Goal: Information Seeking & Learning: Check status

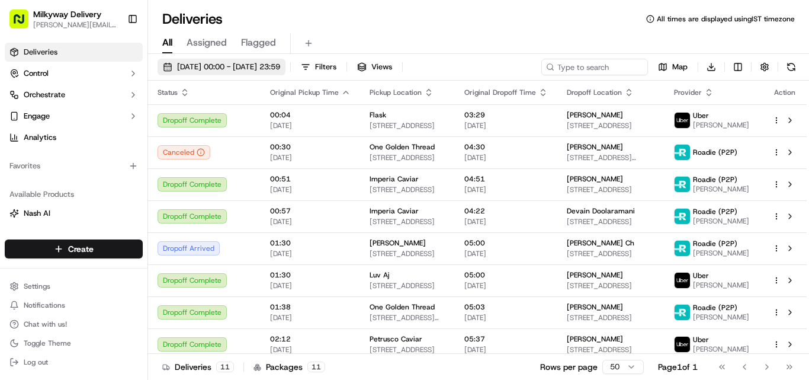
click at [263, 66] on span "[DATE] 00:00 - [DATE] 23:59" at bounding box center [228, 67] width 103 height 11
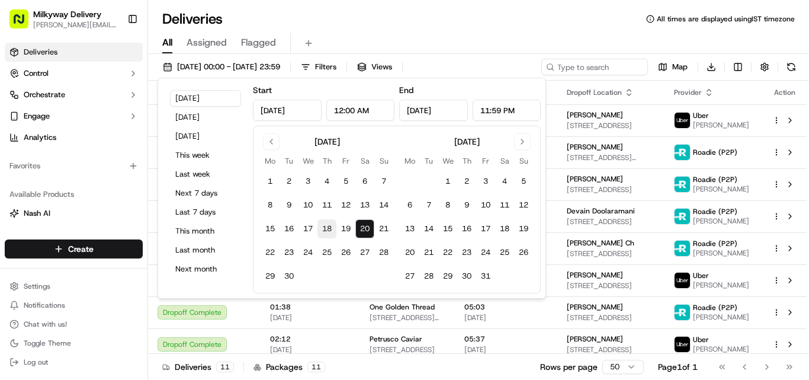
click at [332, 225] on button "18" at bounding box center [327, 228] width 19 height 19
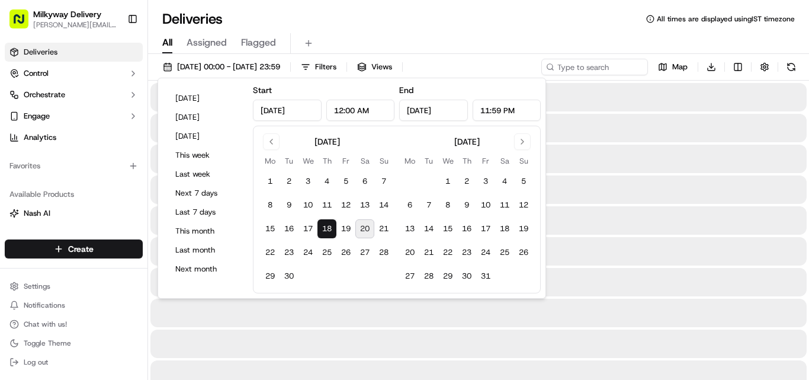
type input "[DATE]"
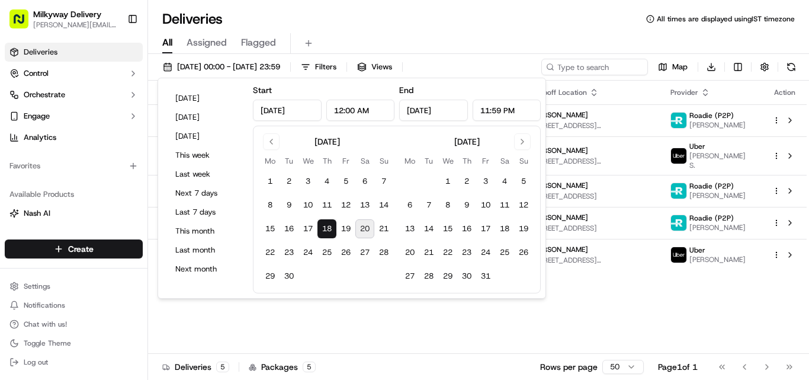
click at [366, 227] on button "20" at bounding box center [364, 228] width 19 height 19
type input "[DATE]"
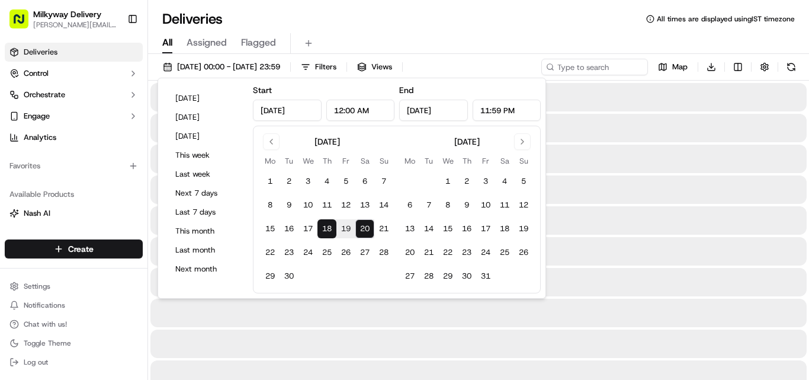
click at [598, 25] on div "Deliveries All times are displayed using IST timezone" at bounding box center [478, 18] width 661 height 19
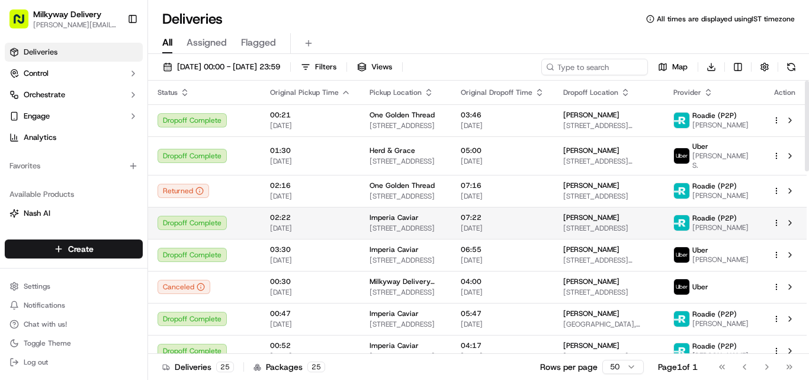
click at [379, 207] on td "Imperia Caviar [STREET_ADDRESS]" at bounding box center [405, 223] width 91 height 32
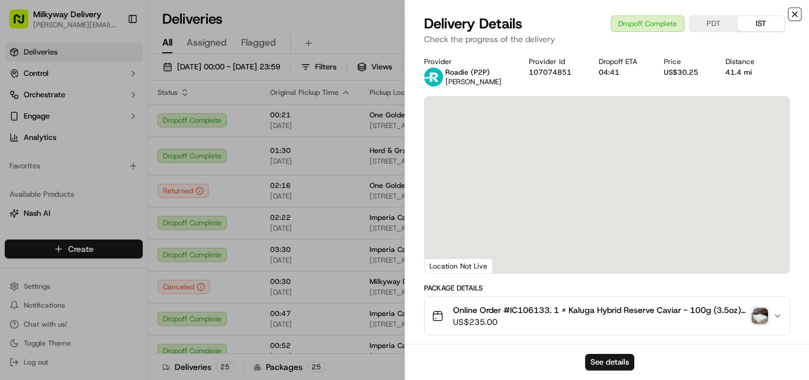
click at [796, 11] on icon "button" at bounding box center [794, 13] width 9 height 9
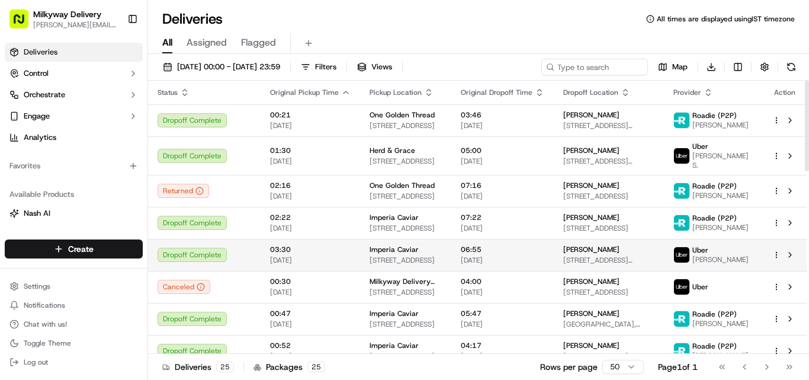
click at [404, 245] on span "Imperia Caviar" at bounding box center [394, 249] width 49 height 9
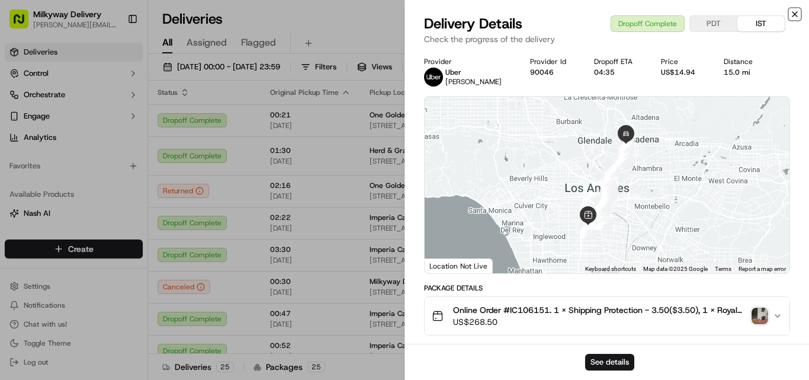
click at [794, 12] on icon "button" at bounding box center [794, 13] width 9 height 9
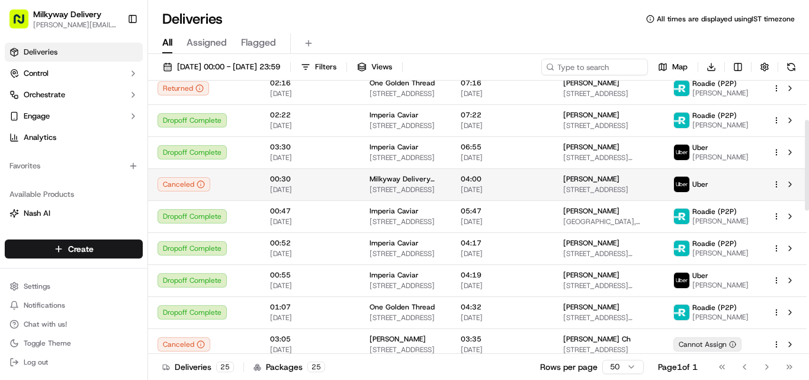
scroll to position [118, 0]
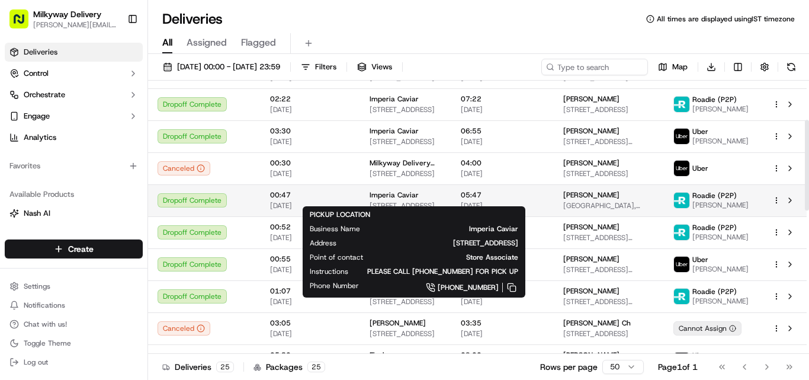
click at [385, 193] on div "Imperia Caviar [STREET_ADDRESS]" at bounding box center [406, 200] width 72 height 20
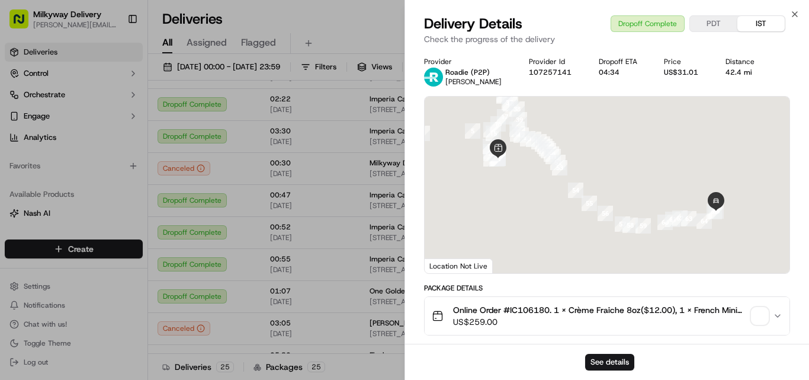
click at [534, 306] on span "Online Order #IC106180. 1 x Crème Fraîche 8oz($12.00), 1 x French Mini Blinis, …" at bounding box center [600, 310] width 294 height 12
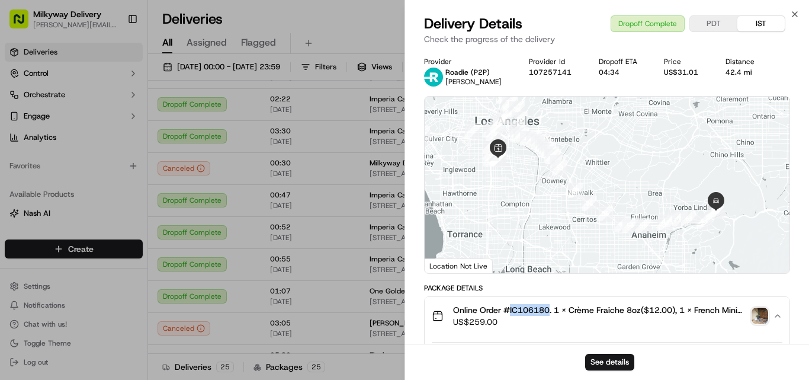
copy span "IC106180"
click at [736, 72] on div "42.4 mi" at bounding box center [744, 72] width 37 height 9
copy div "42.4 mi"
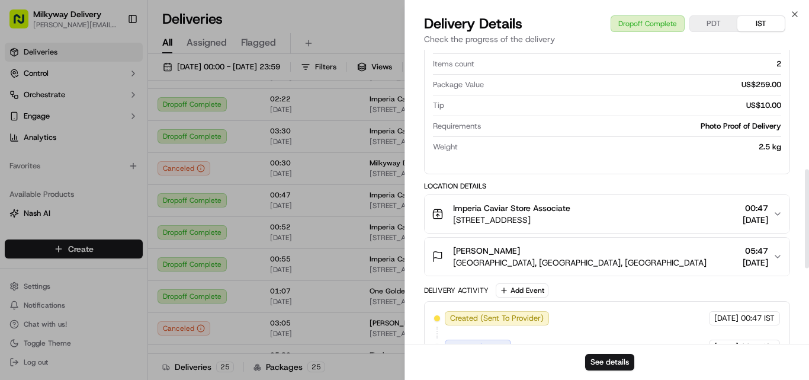
scroll to position [355, 0]
click at [793, 11] on icon "button" at bounding box center [794, 13] width 9 height 9
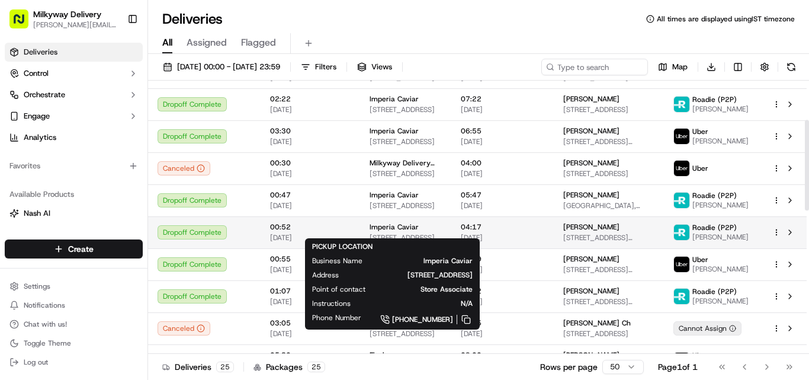
click at [381, 222] on span "Imperia Caviar" at bounding box center [394, 226] width 49 height 9
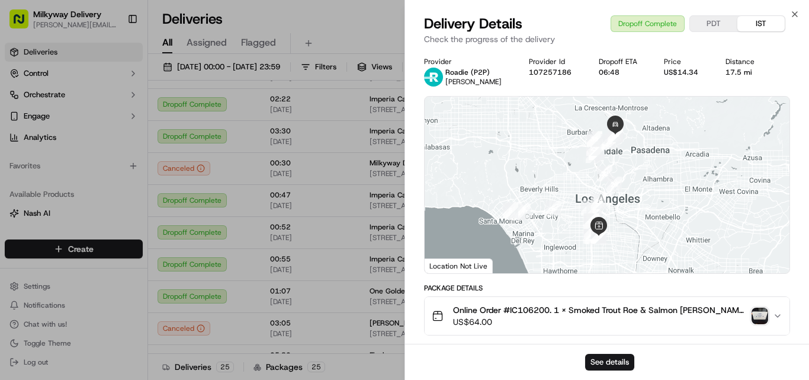
click at [539, 305] on span "Online Order #IC106200. 1 x Smoked Trout Roe & Salmon [PERSON_NAME] - 2x100g (2…" at bounding box center [600, 310] width 294 height 12
copy span "IC106200"
click at [736, 70] on div "17.5 mi" at bounding box center [744, 72] width 37 height 9
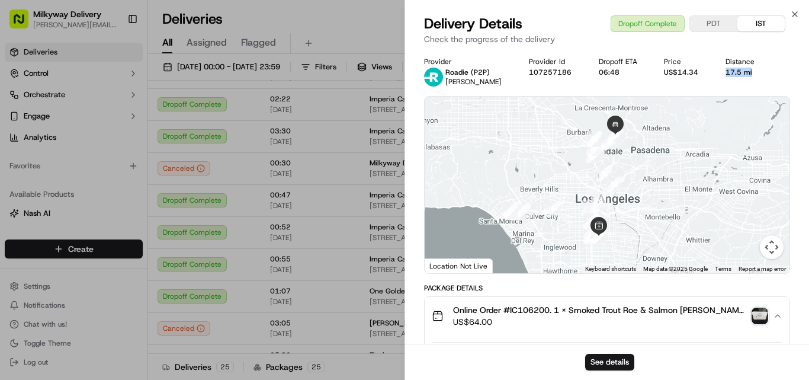
click at [736, 70] on div "17.5 mi" at bounding box center [744, 72] width 37 height 9
copy div "17.5 mi"
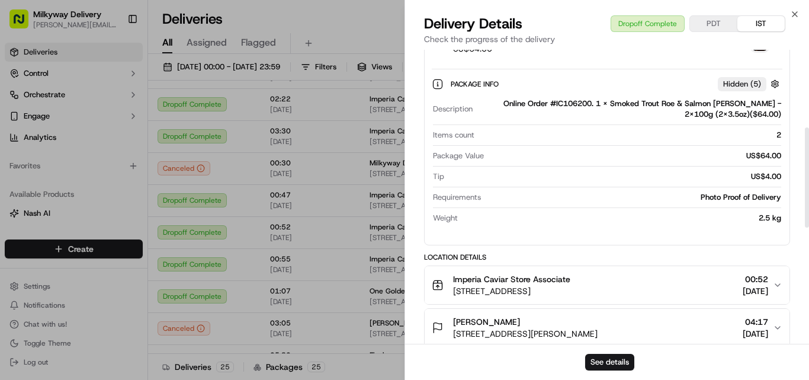
scroll to position [296, 0]
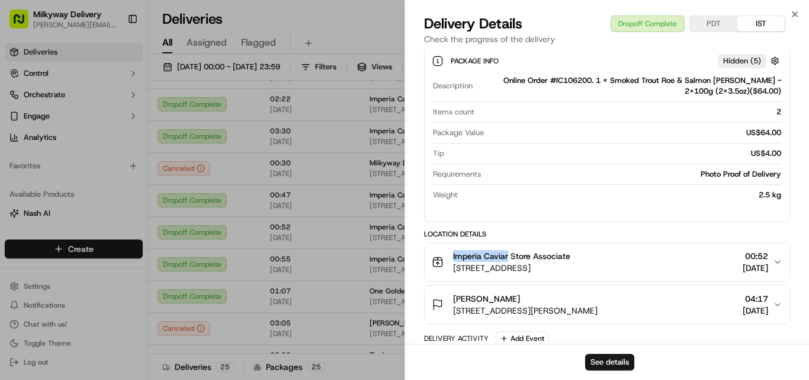
drag, startPoint x: 508, startPoint y: 257, endPoint x: 450, endPoint y: 254, distance: 58.7
click at [450, 254] on div "Imperia Caviar Store Associate [STREET_ADDRESS]" at bounding box center [501, 262] width 139 height 24
copy span "Imperia Caviar"
click at [799, 11] on icon "button" at bounding box center [794, 13] width 9 height 9
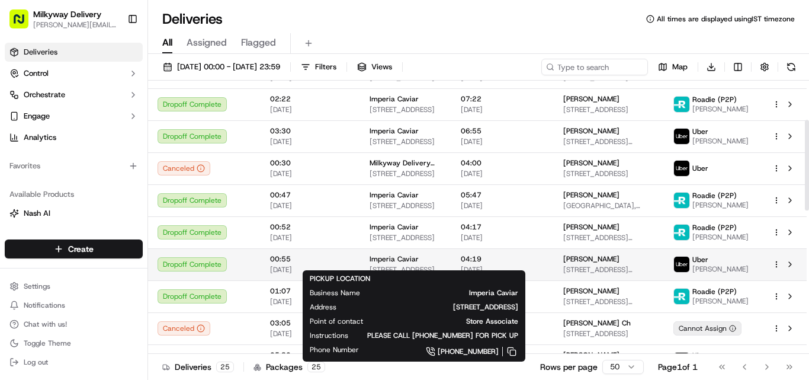
click at [389, 254] on span "Imperia Caviar" at bounding box center [394, 258] width 49 height 9
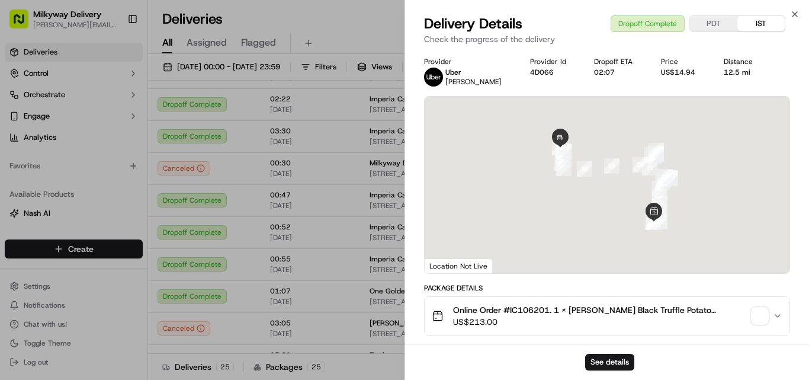
click at [541, 306] on span "Online Order #IC106201. 1 x [PERSON_NAME] Black Truffle Potato Chips($8.00), 1 …" at bounding box center [600, 310] width 294 height 12
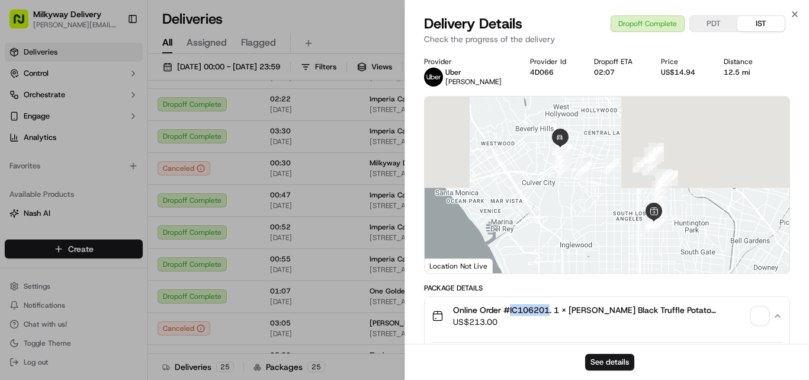
copy span "IC106201"
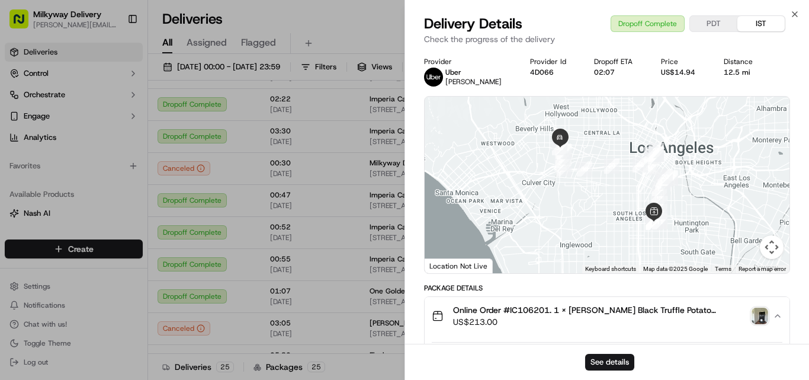
click at [738, 70] on div "12.5 mi" at bounding box center [743, 72] width 39 height 9
copy div "12.5 mi"
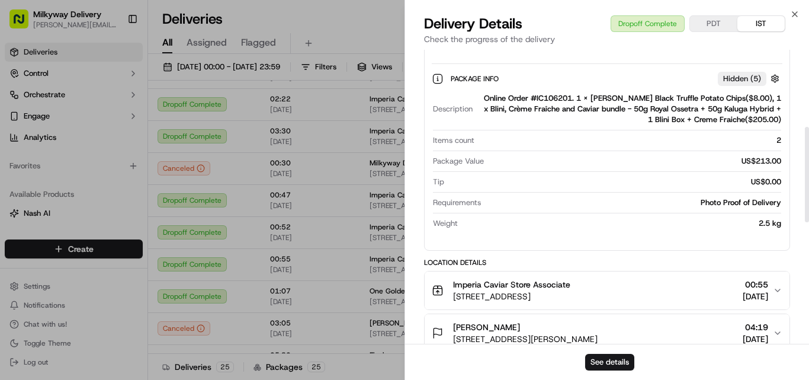
scroll to position [355, 0]
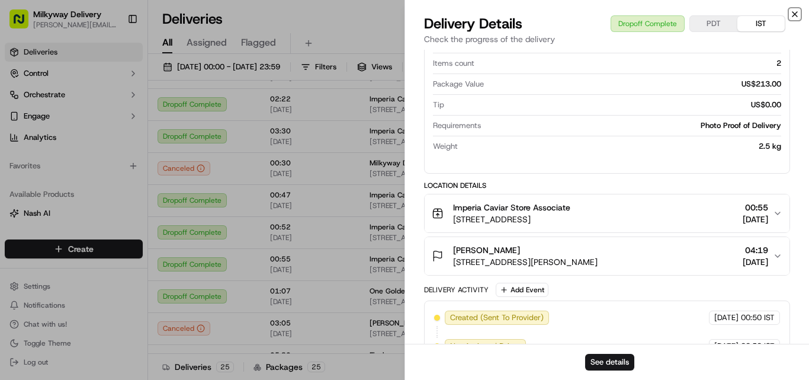
click at [795, 11] on icon "button" at bounding box center [794, 13] width 9 height 9
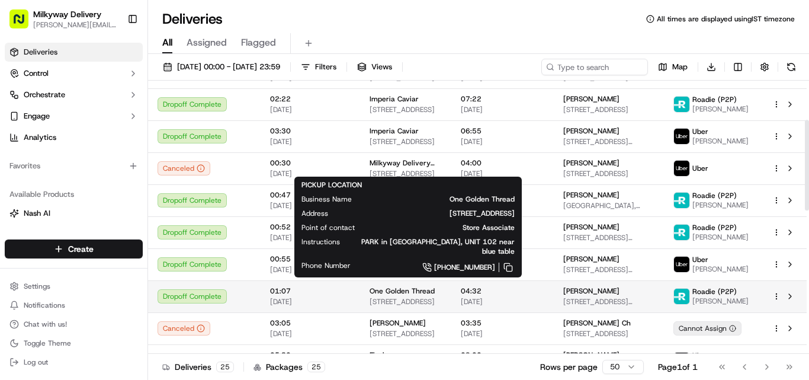
click at [390, 286] on span "One Golden Thread" at bounding box center [402, 290] width 65 height 9
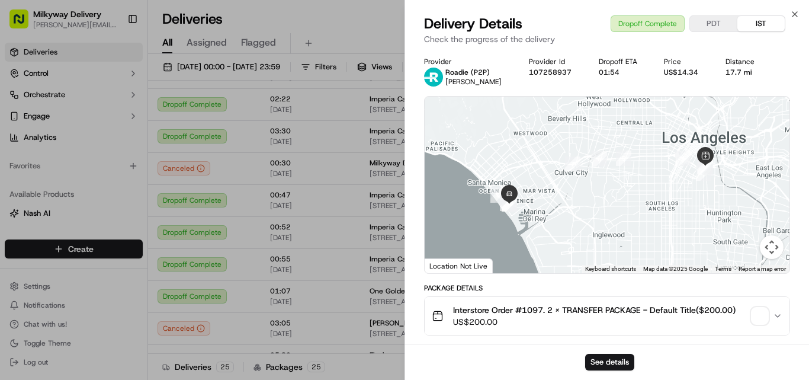
click at [528, 305] on span "Interstore Order #1097. 2 x TRANSFER PACKAGE - Default Title($200.00)" at bounding box center [594, 310] width 283 height 12
copy span "1097"
click at [744, 70] on div "17.7 mi" at bounding box center [744, 72] width 37 height 9
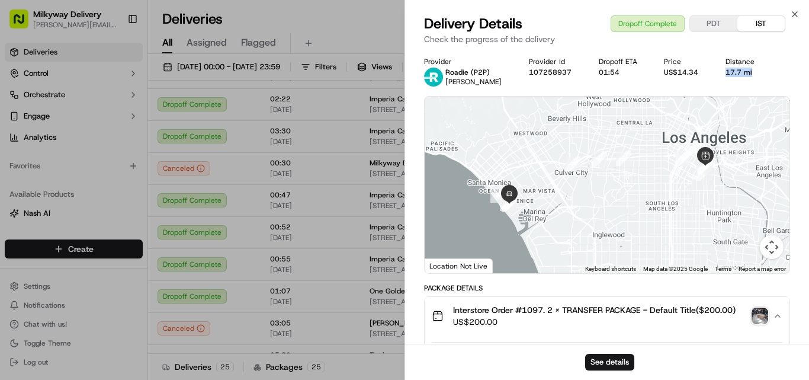
click at [744, 70] on div "17.7 mi" at bounding box center [744, 72] width 37 height 9
copy div "17.7 mi"
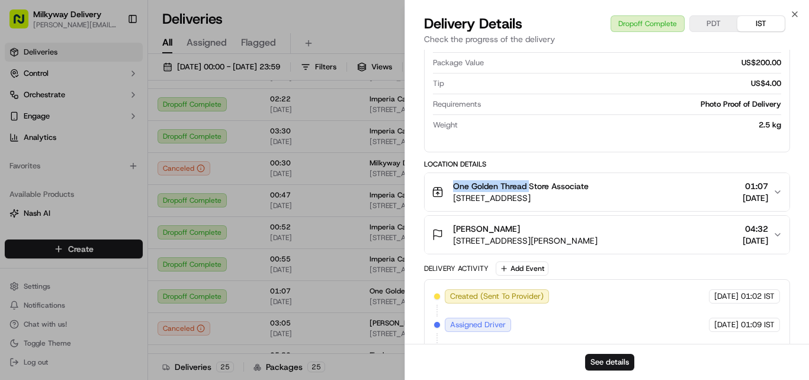
drag, startPoint x: 530, startPoint y: 187, endPoint x: 433, endPoint y: 192, distance: 97.3
click at [433, 192] on div "One Golden Thread Store Associate [STREET_ADDRESS]" at bounding box center [510, 192] width 157 height 24
copy span "One Golden Thread"
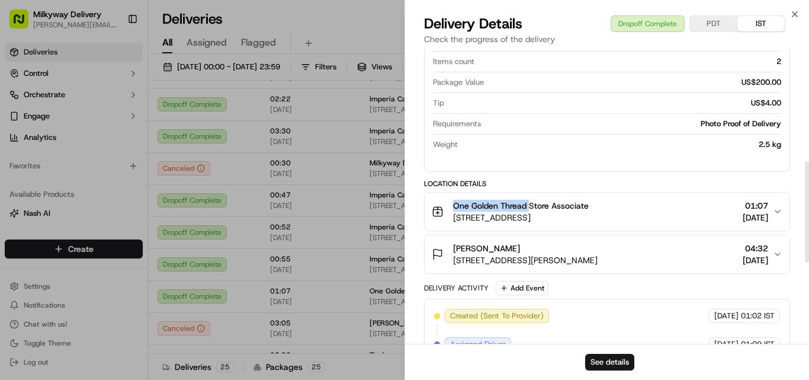
scroll to position [323, 0]
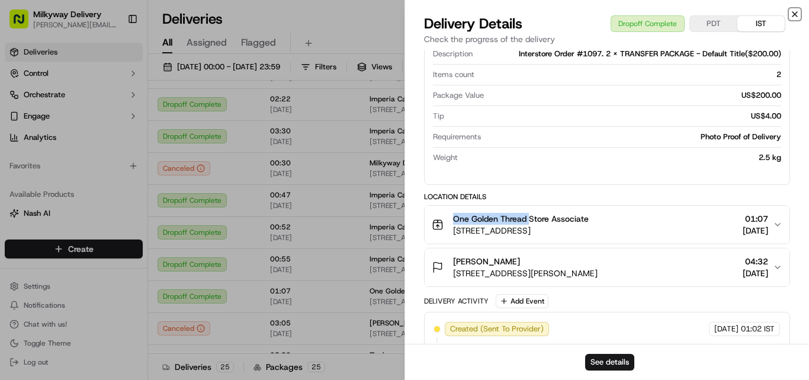
click at [793, 13] on icon "button" at bounding box center [794, 13] width 9 height 9
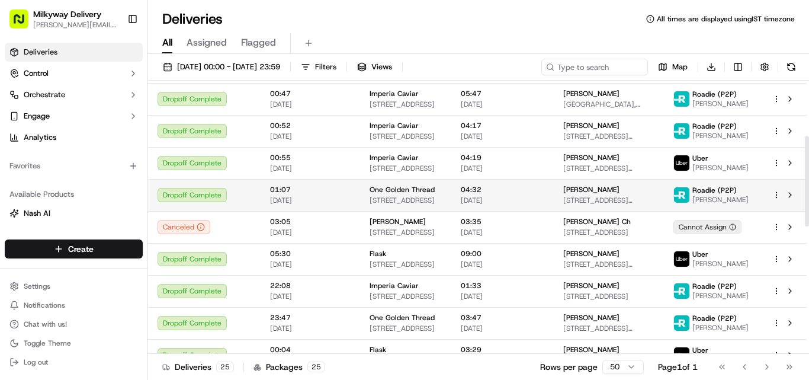
scroll to position [237, 0]
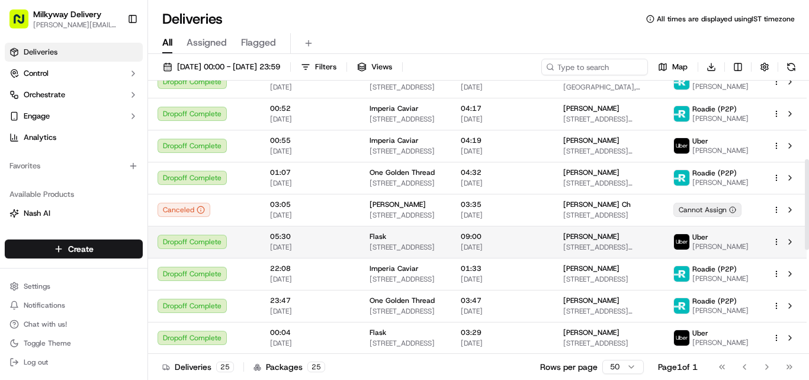
click at [384, 232] on div "Flask" at bounding box center [406, 236] width 72 height 9
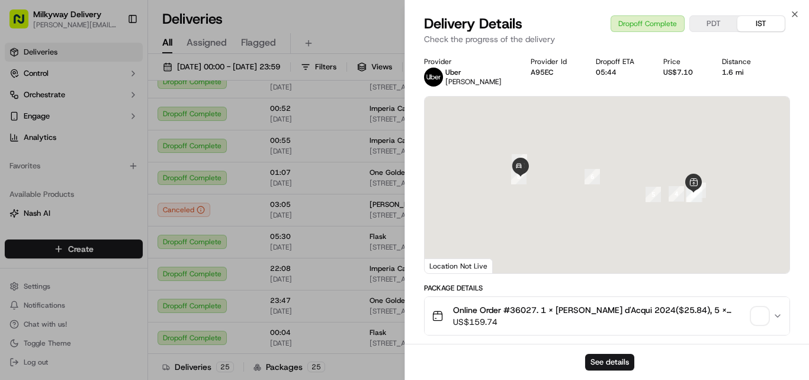
click at [524, 313] on span "Online Order #36027. 1 x [PERSON_NAME] d'Acqui 2024($25.84), 5 x Braida Brachet…" at bounding box center [600, 310] width 294 height 12
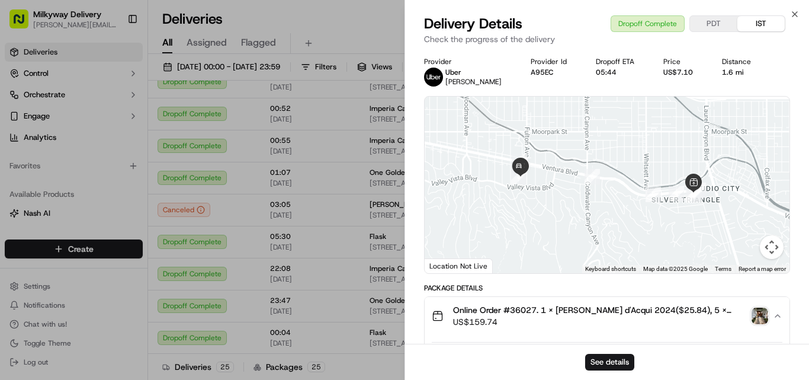
click at [725, 71] on div "1.6 mi" at bounding box center [741, 72] width 39 height 9
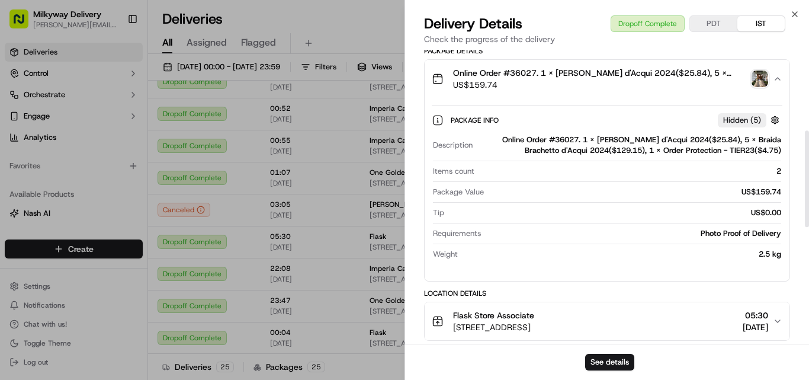
scroll to position [355, 0]
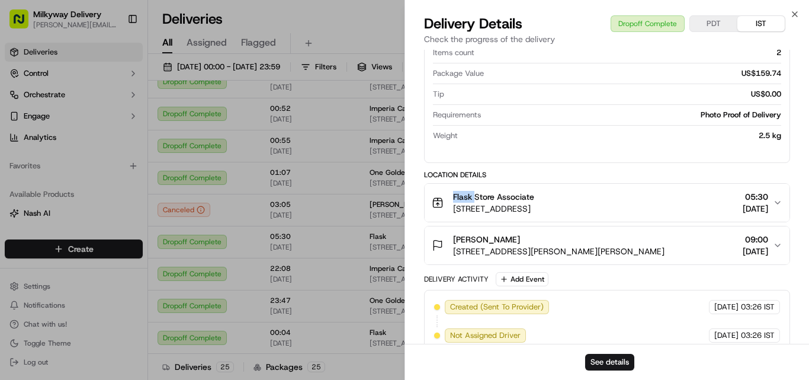
drag, startPoint x: 474, startPoint y: 194, endPoint x: 443, endPoint y: 197, distance: 31.6
click at [443, 197] on div "Flask Store Associate [STREET_ADDRESS]" at bounding box center [483, 203] width 102 height 24
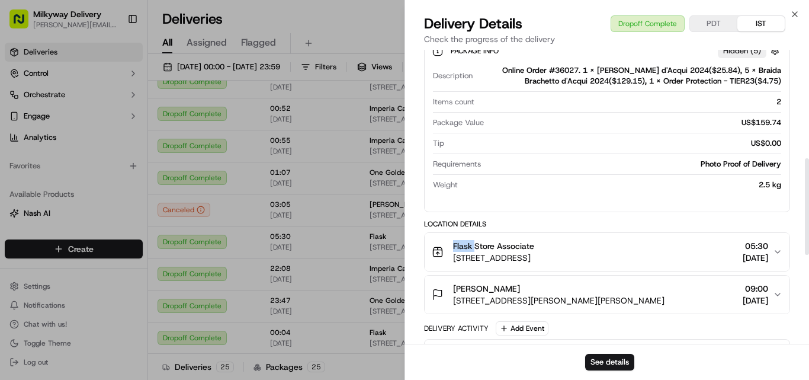
scroll to position [303, 0]
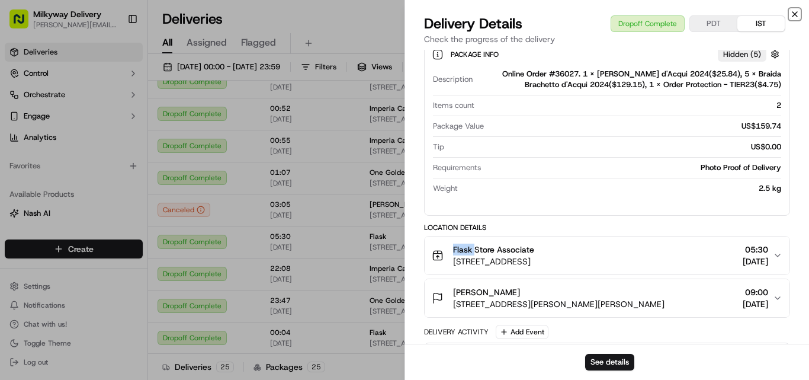
click at [797, 14] on icon "button" at bounding box center [794, 13] width 9 height 9
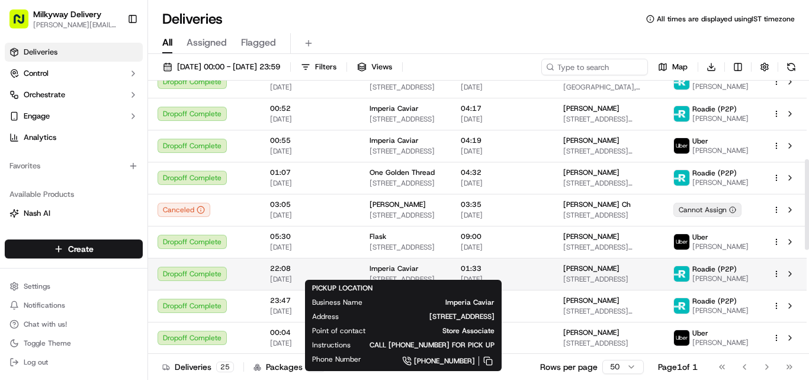
click at [394, 264] on span "Imperia Caviar" at bounding box center [394, 268] width 49 height 9
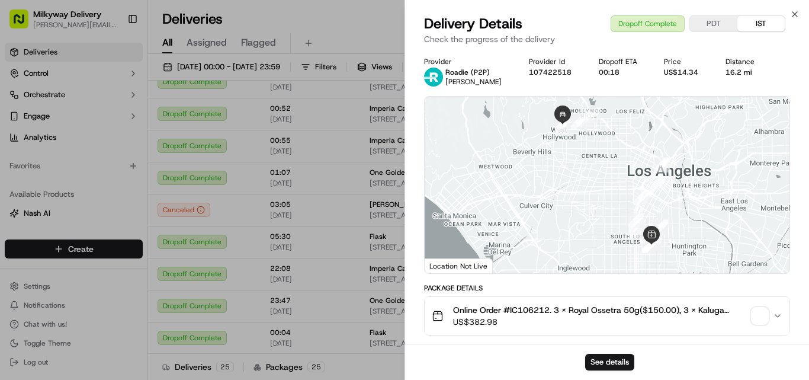
click at [531, 306] on span "Online Order #IC106212. 3 x Royal Ossetra 50g($150.00), 3 x Kaluga Hybrid Reser…" at bounding box center [600, 310] width 294 height 12
click at [741, 72] on div "16.2 mi" at bounding box center [744, 72] width 37 height 9
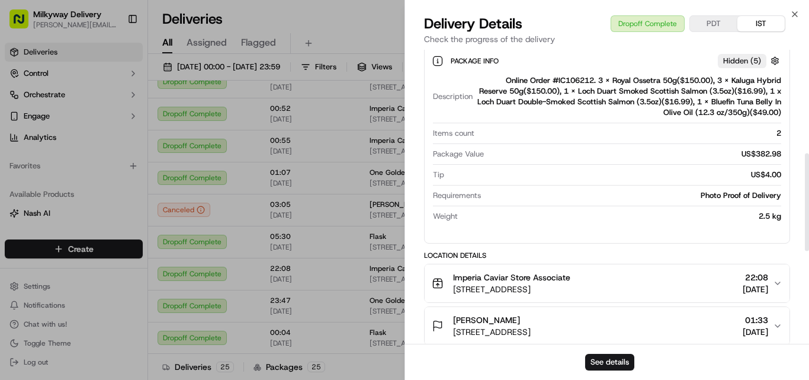
scroll to position [355, 0]
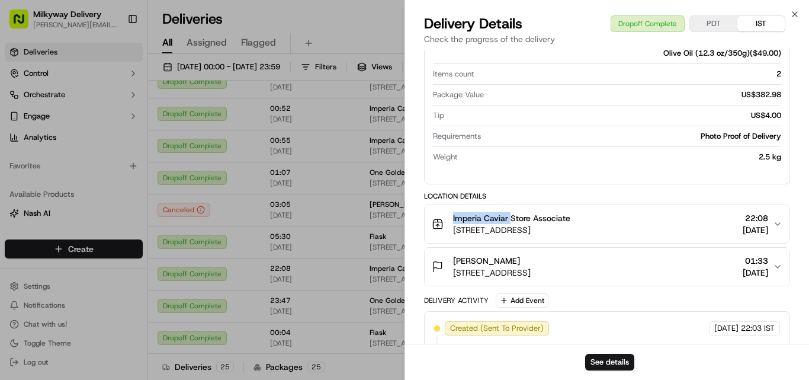
drag, startPoint x: 511, startPoint y: 218, endPoint x: 426, endPoint y: 223, distance: 84.9
click at [426, 223] on button "Imperia Caviar Store Associate [STREET_ADDRESS] 22:08 [DATE]" at bounding box center [607, 224] width 365 height 38
click at [793, 13] on icon "button" at bounding box center [794, 13] width 9 height 9
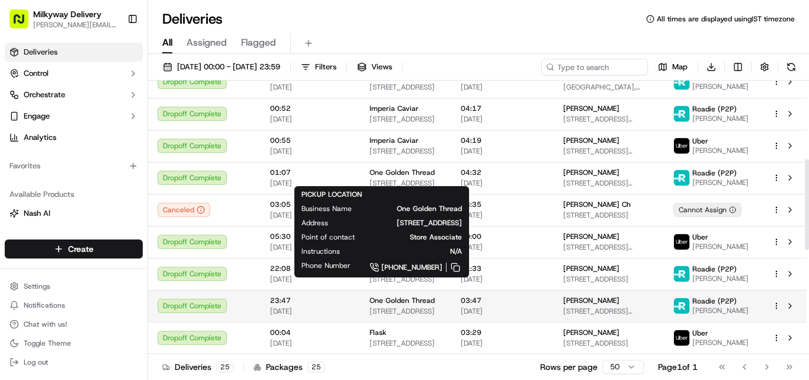
click at [406, 297] on span "One Golden Thread" at bounding box center [402, 300] width 65 height 9
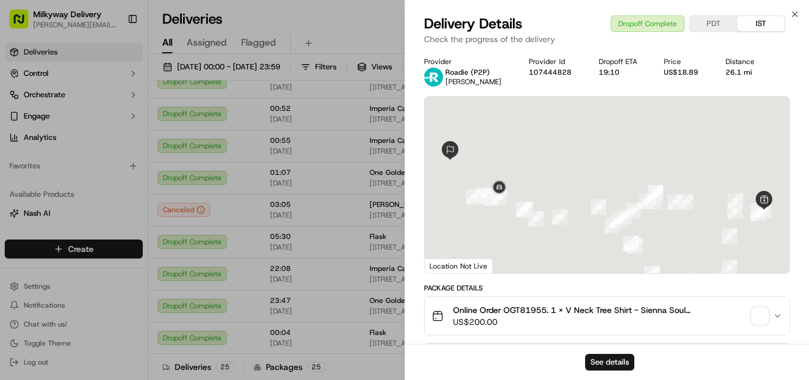
click at [524, 305] on span "Online Order OGT81955. 1 x V Neck Tree Shirt - Sienna Soul Sample($0.00), 1 x C…" at bounding box center [600, 310] width 294 height 12
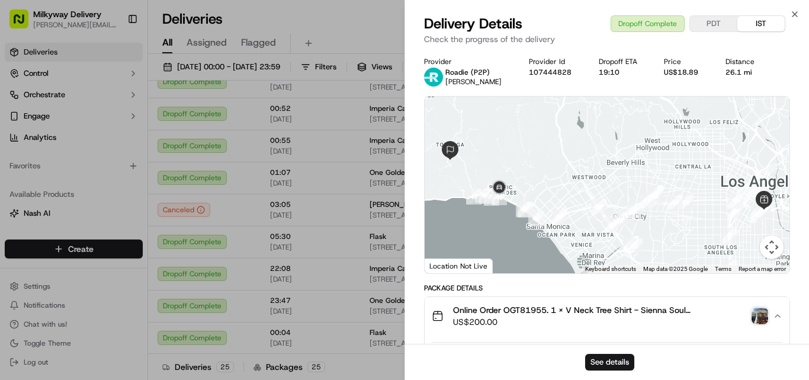
click at [736, 73] on div "26.1 mi" at bounding box center [744, 72] width 37 height 9
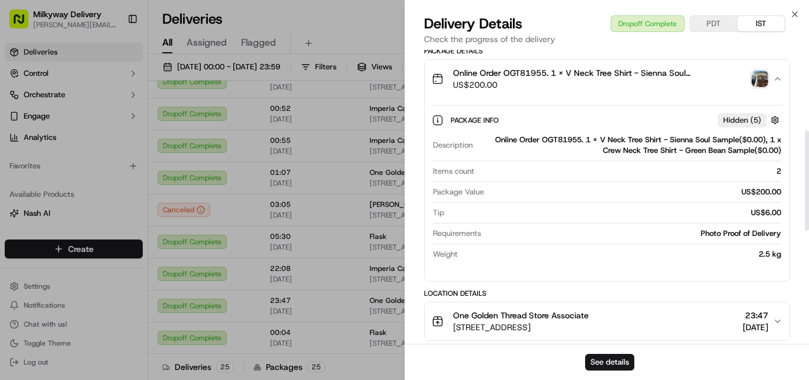
scroll to position [296, 0]
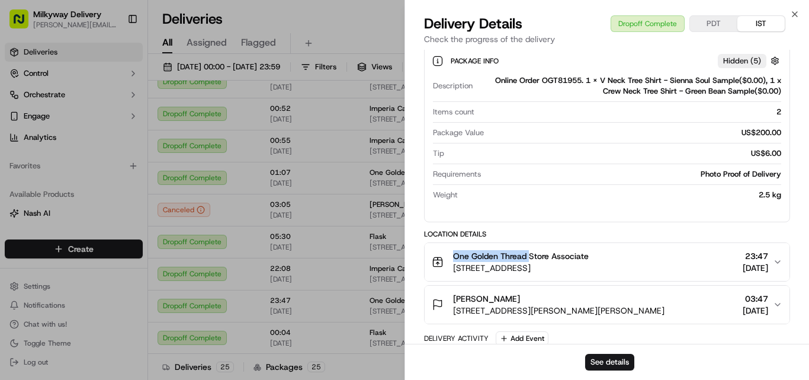
drag, startPoint x: 531, startPoint y: 257, endPoint x: 452, endPoint y: 261, distance: 78.9
click at [452, 261] on div "One Golden Thread Store Associate [STREET_ADDRESS]" at bounding box center [510, 262] width 157 height 24
click at [793, 13] on icon "button" at bounding box center [794, 13] width 9 height 9
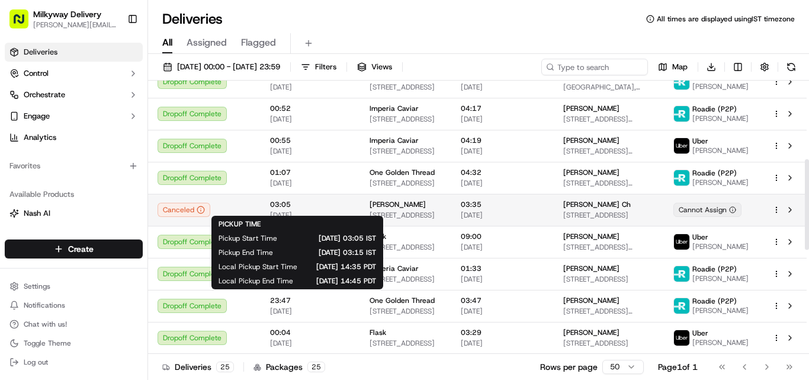
click at [280, 202] on span "03:05" at bounding box center [310, 204] width 81 height 9
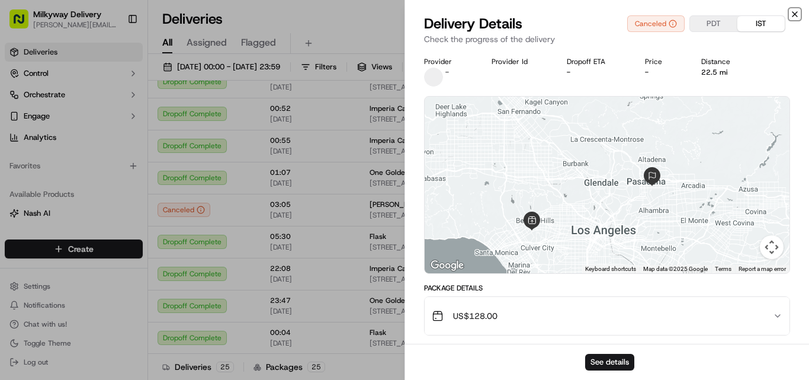
click at [796, 10] on icon "button" at bounding box center [794, 13] width 9 height 9
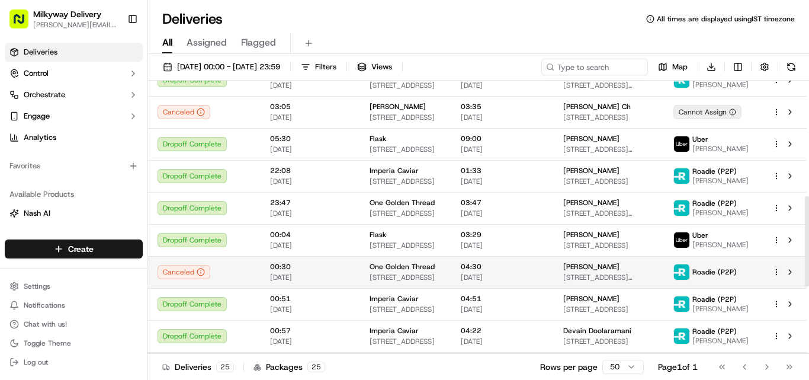
scroll to position [355, 0]
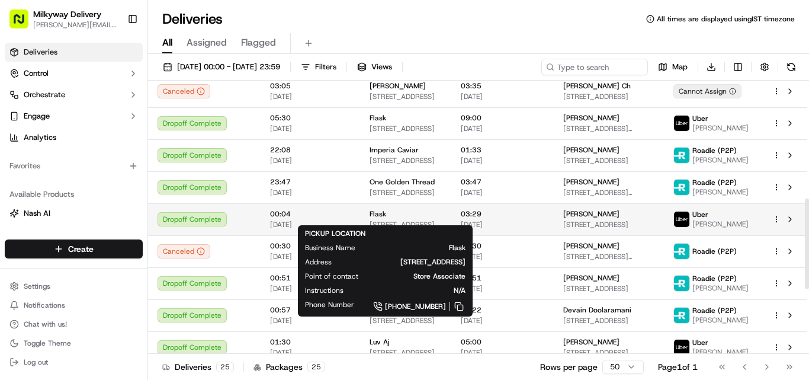
click at [397, 211] on div "Flask" at bounding box center [406, 213] width 72 height 9
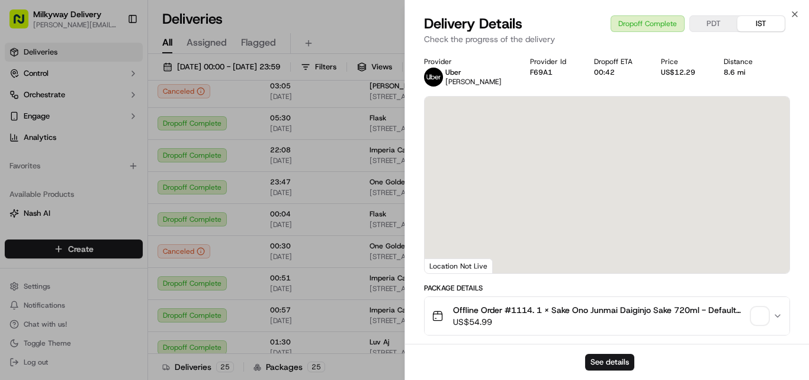
click at [524, 307] on span "Offline Order #1114. 1 x Sake Ono Junmai Daiginjo Sake 720ml - Default Title($5…" at bounding box center [600, 310] width 294 height 12
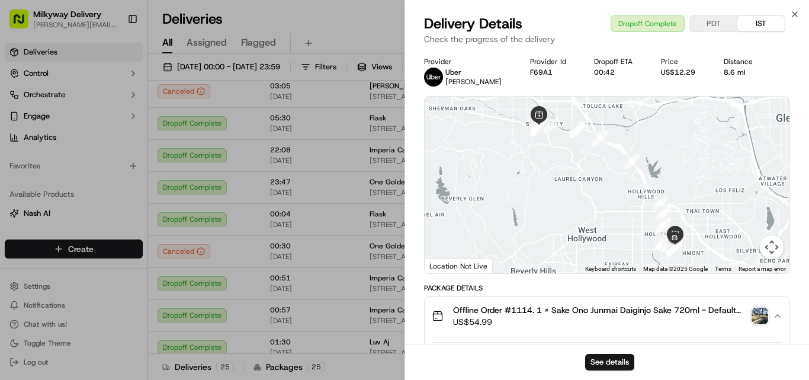
click at [736, 70] on div "8.6 mi" at bounding box center [743, 72] width 39 height 9
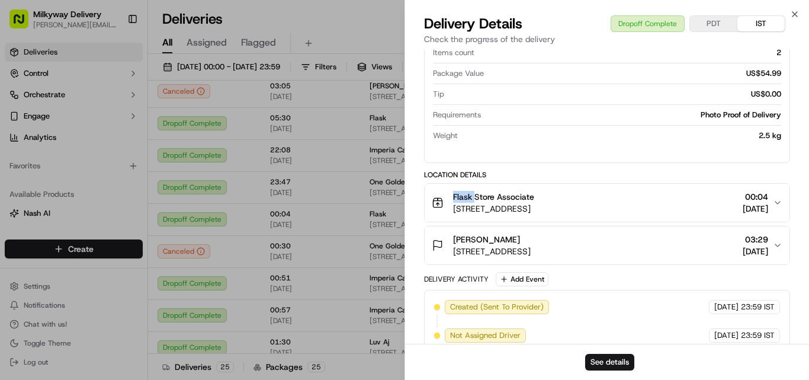
drag, startPoint x: 474, startPoint y: 197, endPoint x: 420, endPoint y: 200, distance: 54.0
click at [420, 200] on div "Provider [PERSON_NAME] Provider Id F69A1 Dropoff ETA 00:42 Price US$12.29 Dista…" at bounding box center [607, 140] width 404 height 893
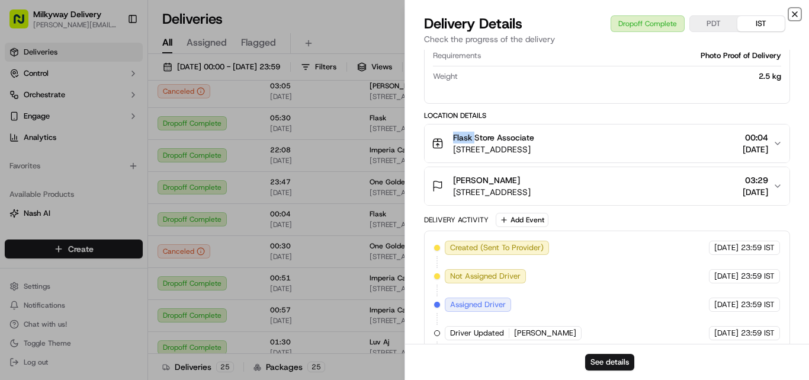
click at [792, 12] on icon "button" at bounding box center [794, 13] width 9 height 9
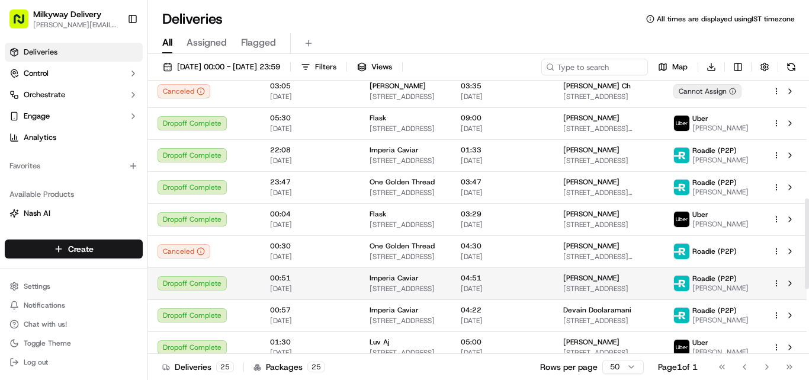
click at [382, 273] on span "Imperia Caviar" at bounding box center [394, 277] width 49 height 9
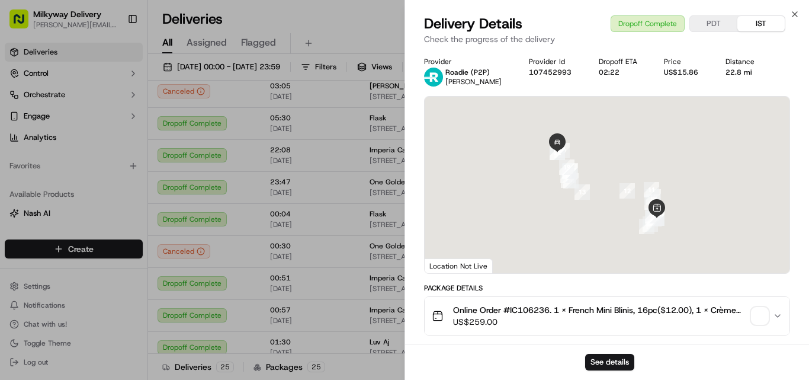
click at [534, 307] on span "Online Order #IC106236. 1 x French Mini Blinis, 16pc($12.00), 1 x Crème Fraîche…" at bounding box center [600, 310] width 294 height 12
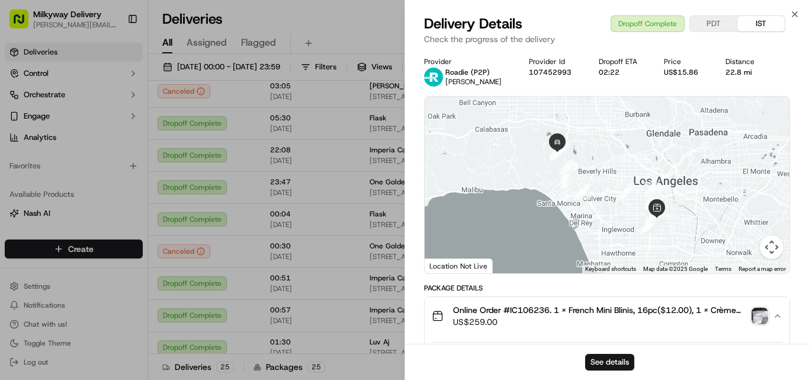
click at [743, 76] on div "22.8 mi" at bounding box center [744, 72] width 37 height 9
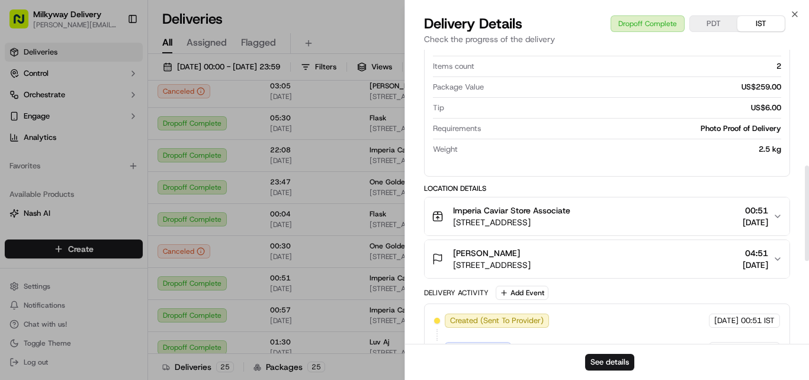
scroll to position [355, 0]
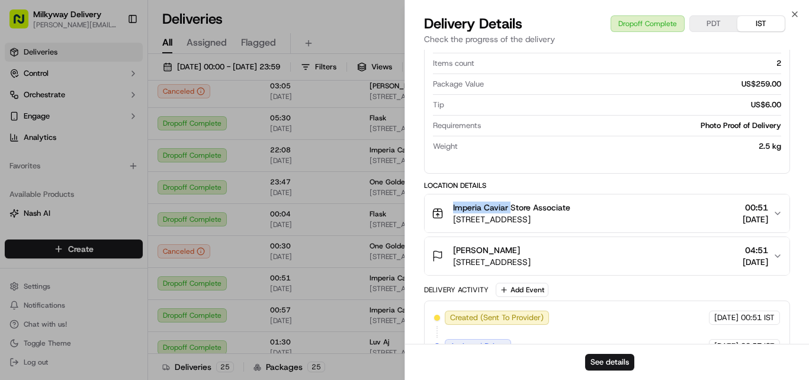
drag, startPoint x: 510, startPoint y: 207, endPoint x: 446, endPoint y: 209, distance: 64.0
click at [446, 209] on div "Imperia Caviar Store Associate [STREET_ADDRESS]" at bounding box center [501, 213] width 139 height 24
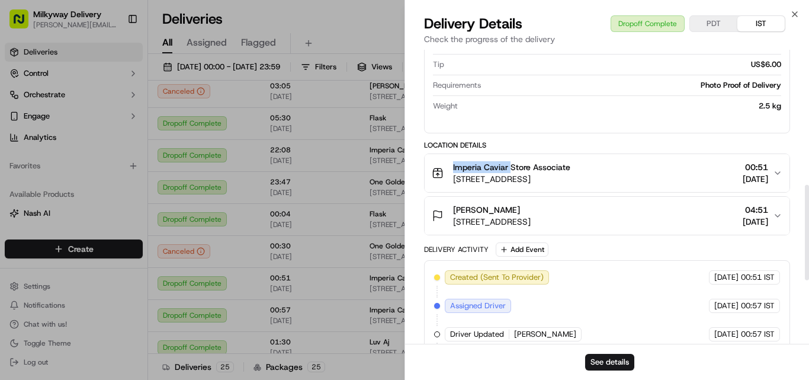
scroll to position [415, 0]
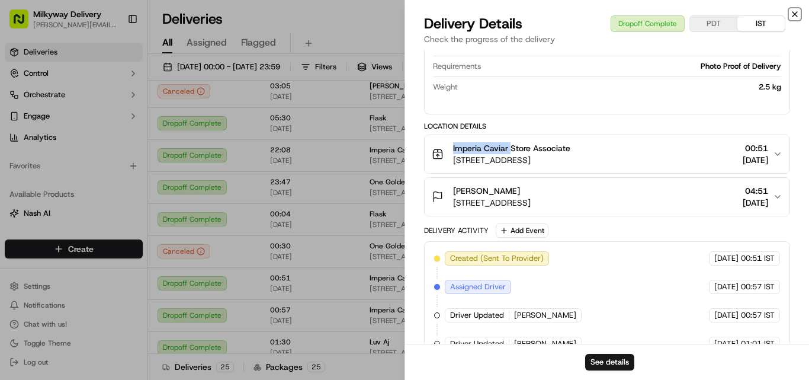
click at [797, 11] on icon "button" at bounding box center [794, 13] width 9 height 9
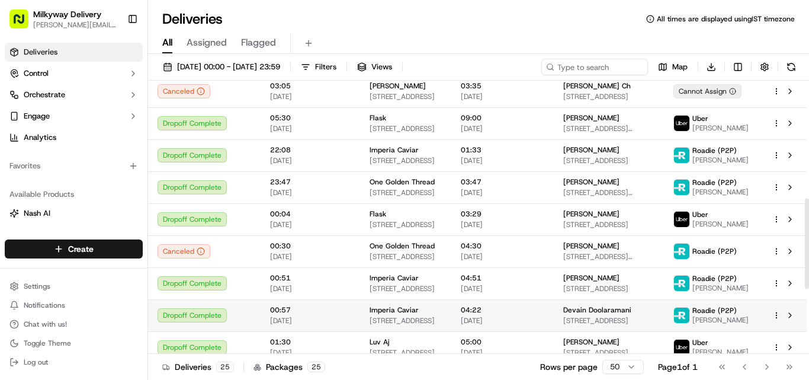
click at [389, 306] on span "Imperia Caviar" at bounding box center [394, 309] width 49 height 9
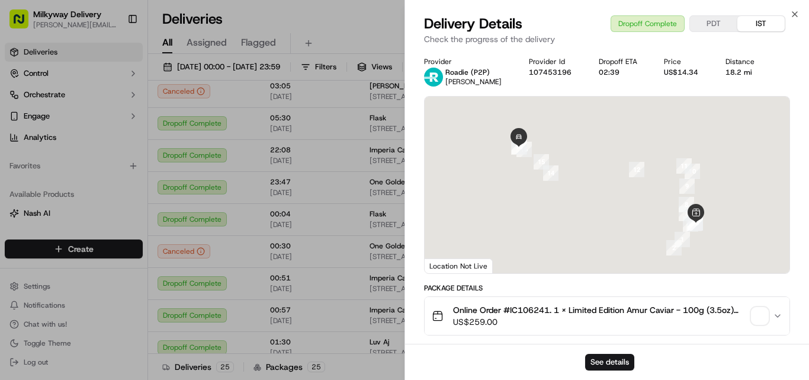
click at [537, 306] on span "Online Order #IC106241. 1 x Limited Edition Amur Caviar - 100g (3.5oz) <br>+ 30…" at bounding box center [600, 310] width 294 height 12
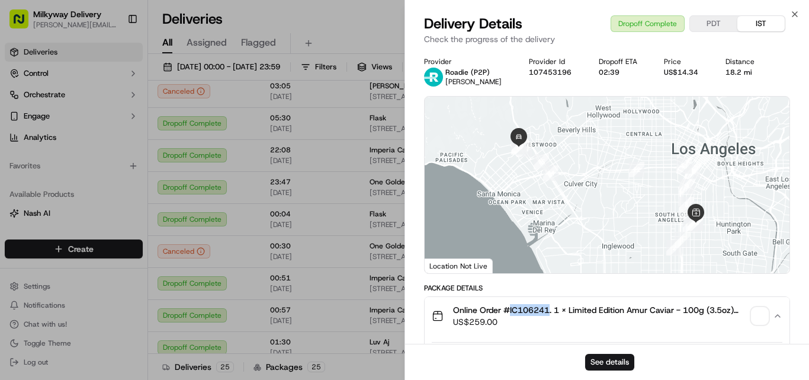
click at [537, 306] on span "Online Order #IC106241. 1 x Limited Edition Amur Caviar - 100g (3.5oz) <br>+ 30…" at bounding box center [600, 310] width 294 height 12
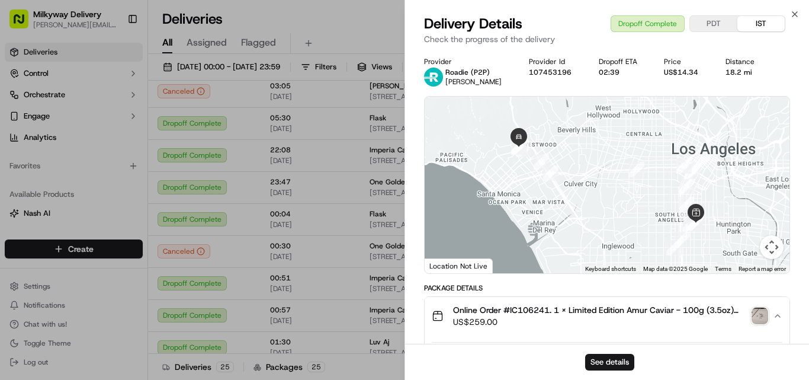
click at [739, 70] on div "18.2 mi" at bounding box center [744, 72] width 37 height 9
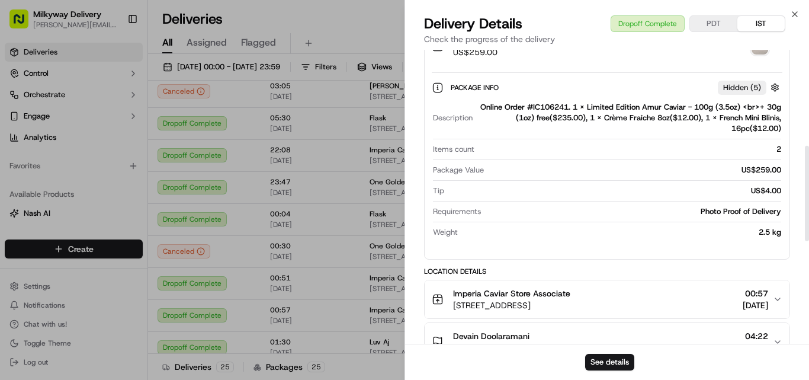
scroll to position [296, 0]
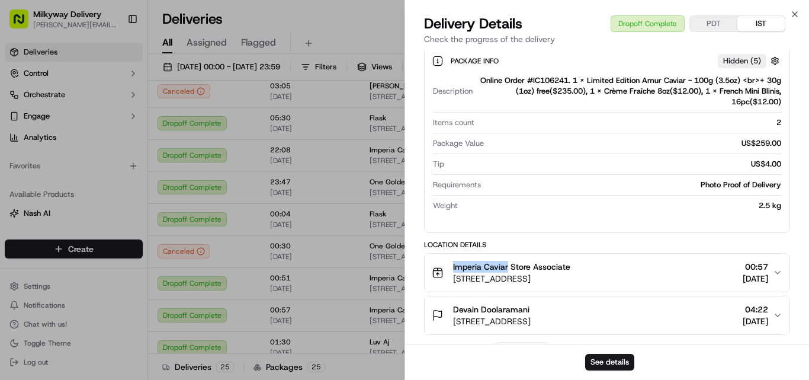
drag, startPoint x: 508, startPoint y: 266, endPoint x: 450, endPoint y: 266, distance: 58.1
click at [450, 266] on div "Imperia Caviar Store Associate [STREET_ADDRESS]" at bounding box center [501, 273] width 139 height 24
click at [799, 14] on icon "button" at bounding box center [794, 13] width 9 height 9
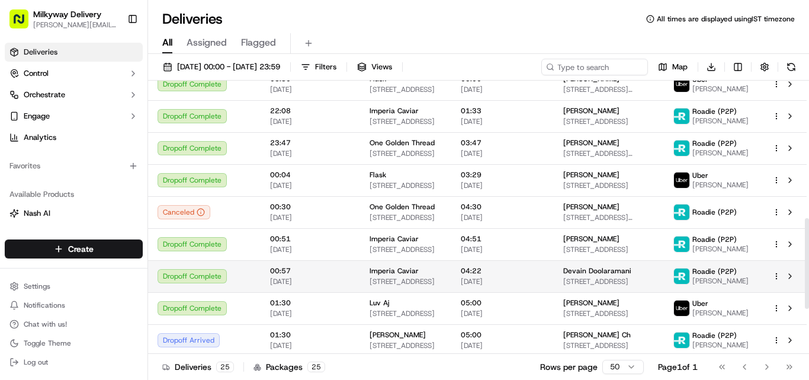
scroll to position [415, 0]
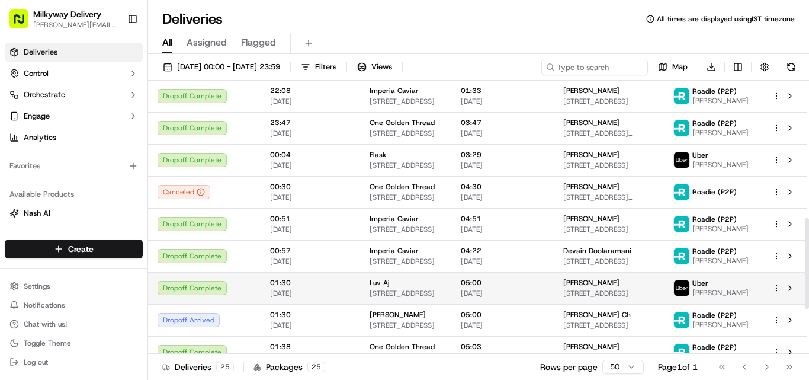
click at [388, 278] on div "Luv Aj" at bounding box center [406, 282] width 72 height 9
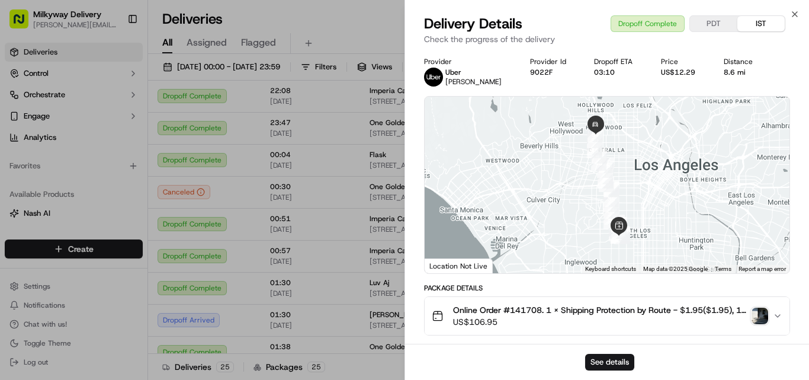
click at [521, 308] on span "Online Order #141708. 1 x Shipping Protection by Route - $1.95($1.95), 1 x The …" at bounding box center [600, 310] width 294 height 12
click at [732, 69] on div "8.6 mi" at bounding box center [743, 72] width 39 height 9
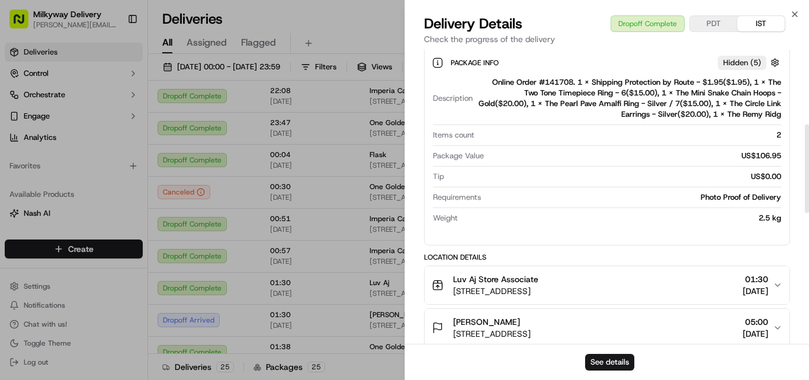
scroll to position [355, 0]
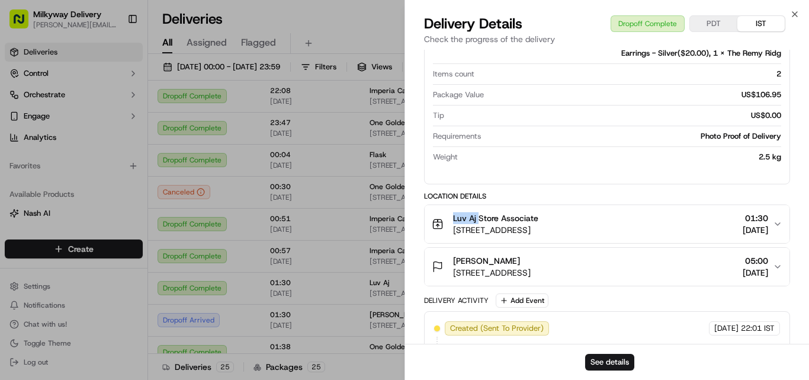
drag, startPoint x: 479, startPoint y: 218, endPoint x: 410, endPoint y: 214, distance: 68.9
click at [410, 214] on div "Provider [PERSON_NAME] Provider Id 9022F Dropoff ETA 03:10 Price US$12.29 Dista…" at bounding box center [607, 179] width 404 height 971
click at [795, 17] on icon "button" at bounding box center [794, 13] width 9 height 9
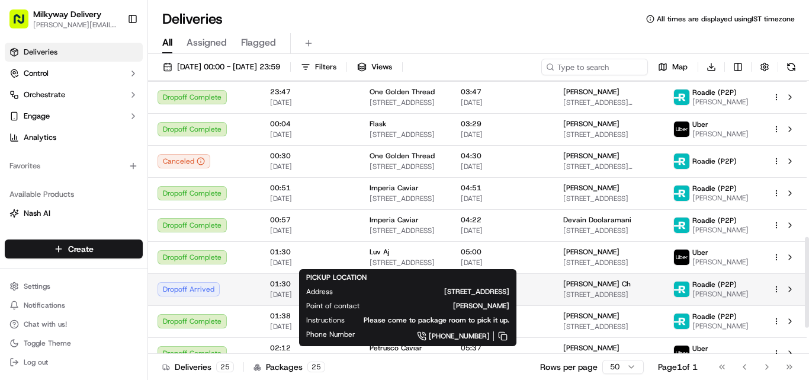
scroll to position [474, 0]
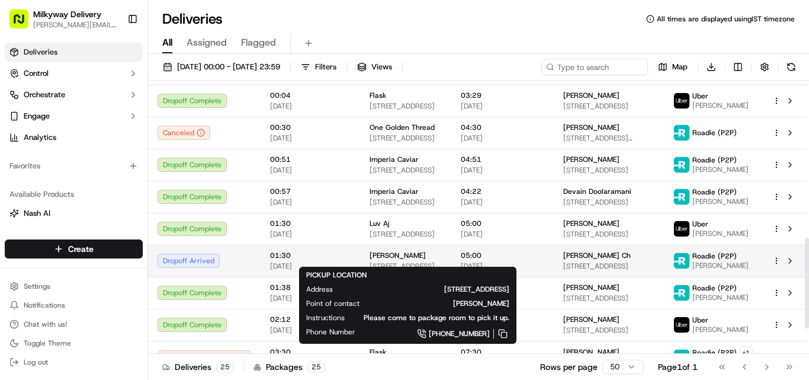
click at [395, 251] on div "[PERSON_NAME]" at bounding box center [406, 255] width 72 height 9
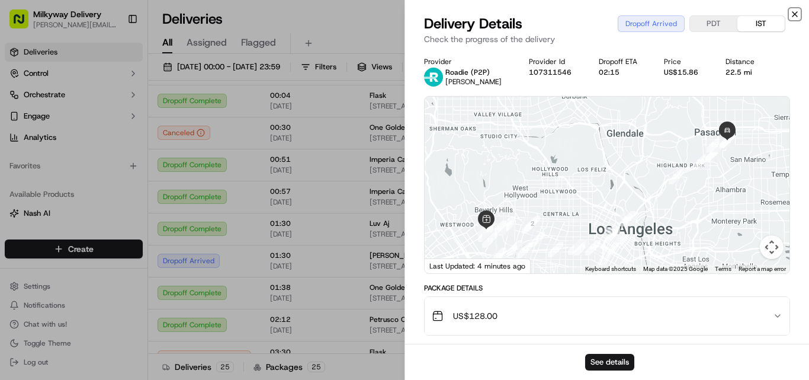
click at [795, 12] on icon "button" at bounding box center [794, 13] width 9 height 9
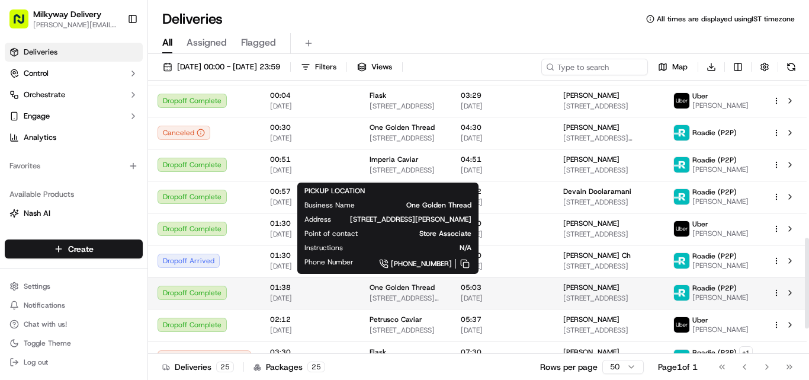
click at [412, 284] on span "One Golden Thread" at bounding box center [402, 287] width 65 height 9
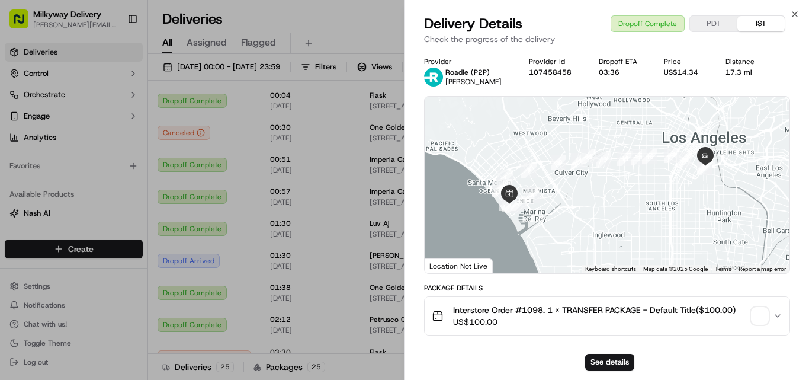
click at [535, 307] on span "Interstore Order #1098. 1 x TRANSFER PACKAGE - Default Title($100.00)" at bounding box center [594, 310] width 283 height 12
click at [731, 70] on div "17.3 mi" at bounding box center [744, 72] width 37 height 9
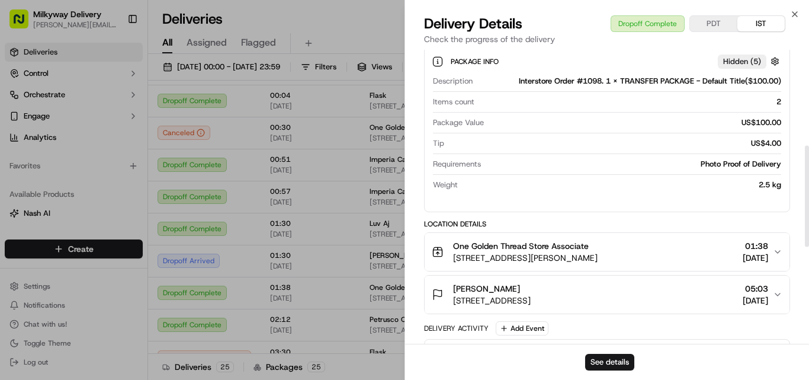
scroll to position [296, 0]
drag, startPoint x: 529, startPoint y: 245, endPoint x: 447, endPoint y: 238, distance: 82.6
click at [447, 238] on button "One Golden Thread Store Associate [STREET_ADDRESS][PERSON_NAME] 01:38 [DATE]" at bounding box center [607, 251] width 365 height 38
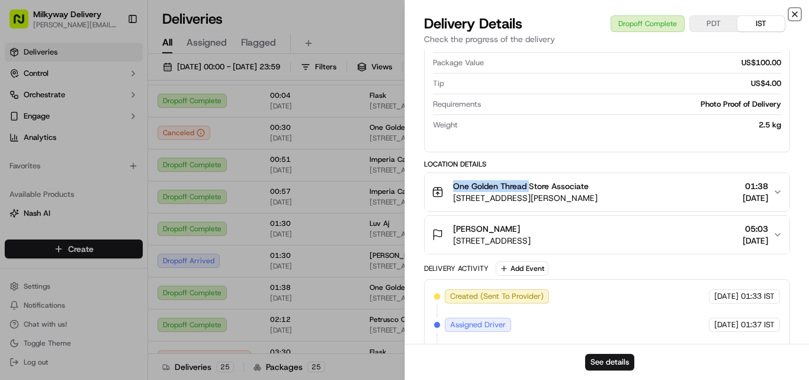
click at [794, 11] on icon "button" at bounding box center [794, 13] width 9 height 9
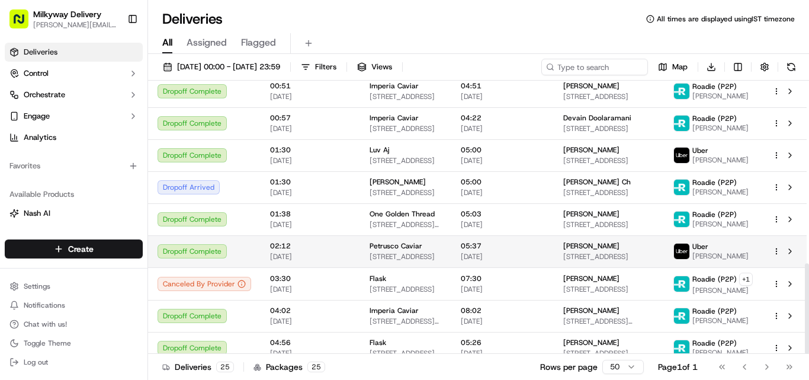
scroll to position [551, 0]
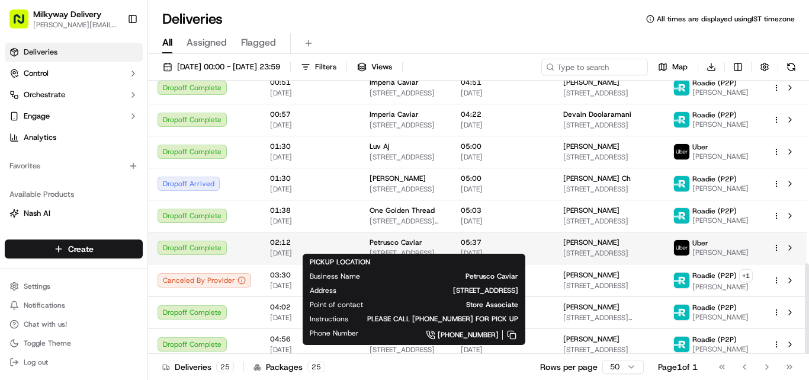
click at [402, 238] on span "Petrusco Caviar" at bounding box center [396, 242] width 53 height 9
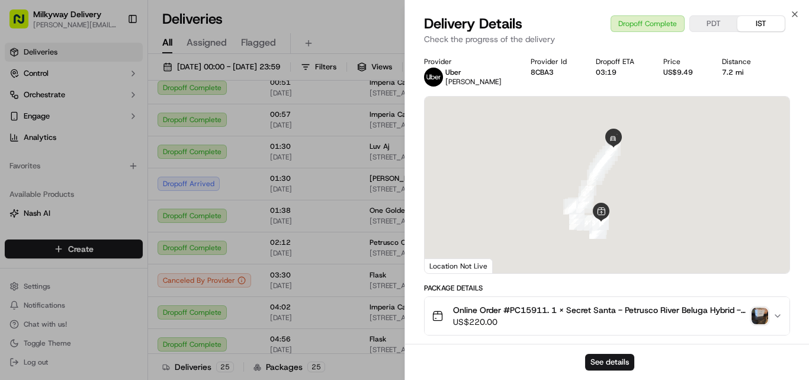
click at [528, 306] on span "Online Order #PC15911. 1 x Secret Santa - Petrusco River Beluga Hybrid - 100g (…" at bounding box center [600, 310] width 294 height 12
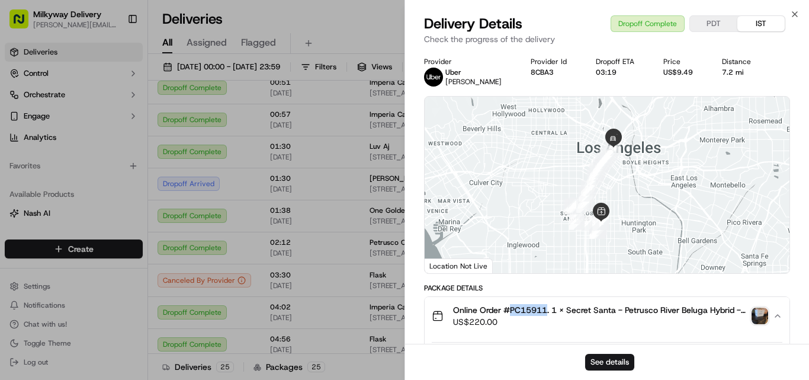
click at [528, 306] on span "Online Order #PC15911. 1 x Secret Santa - Petrusco River Beluga Hybrid - 100g (…" at bounding box center [600, 310] width 294 height 12
click at [728, 72] on div "7.2 mi" at bounding box center [741, 72] width 39 height 9
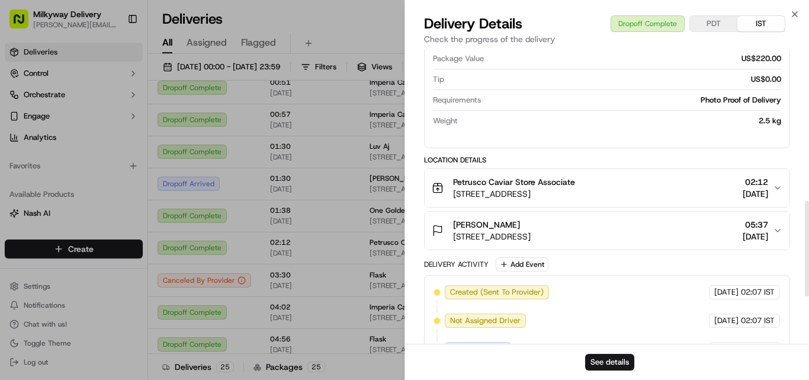
scroll to position [474, 0]
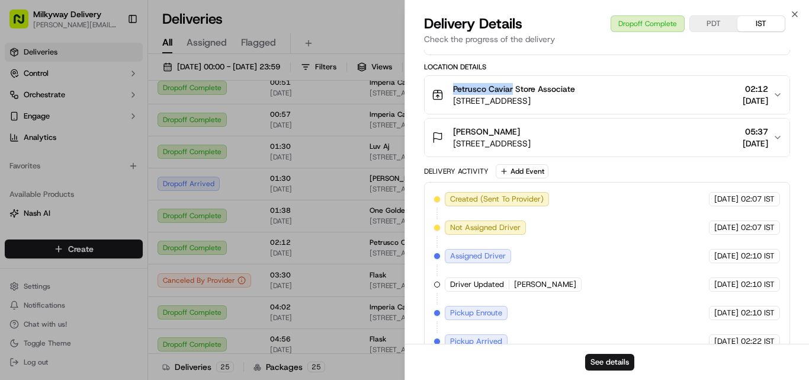
drag, startPoint x: 512, startPoint y: 91, endPoint x: 434, endPoint y: 90, distance: 78.2
click at [434, 90] on div "Petrusco Caviar Store Associate [STREET_ADDRESS]" at bounding box center [503, 95] width 143 height 24
click at [798, 10] on icon "button" at bounding box center [794, 13] width 9 height 9
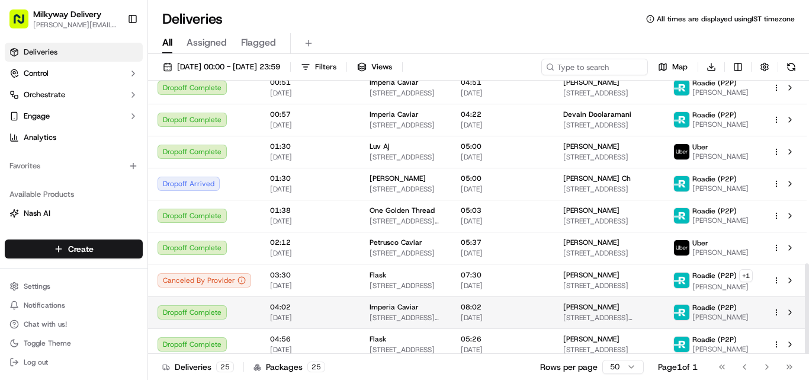
click at [392, 302] on span "Imperia Caviar" at bounding box center [394, 306] width 49 height 9
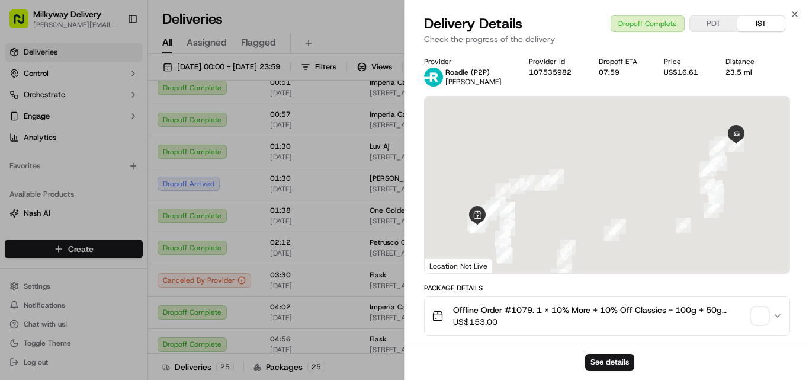
click at [518, 307] on span "Offline Order #1079. 1 x 10% More + 10% Off Classics - 100g + 50g (3.5oz + 1.7o…" at bounding box center [600, 310] width 294 height 12
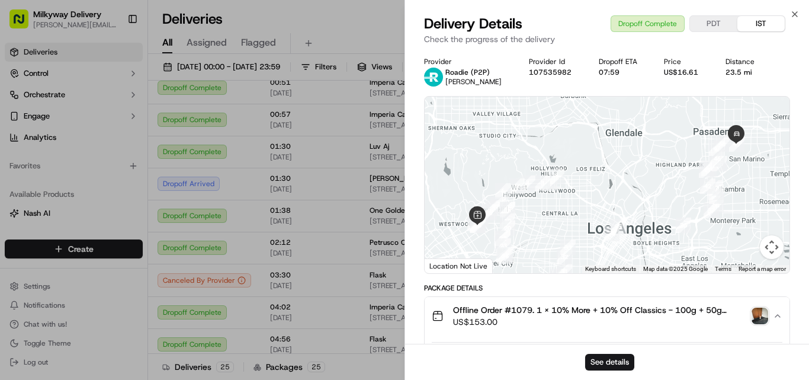
click at [737, 72] on div "23.5 mi" at bounding box center [744, 72] width 37 height 9
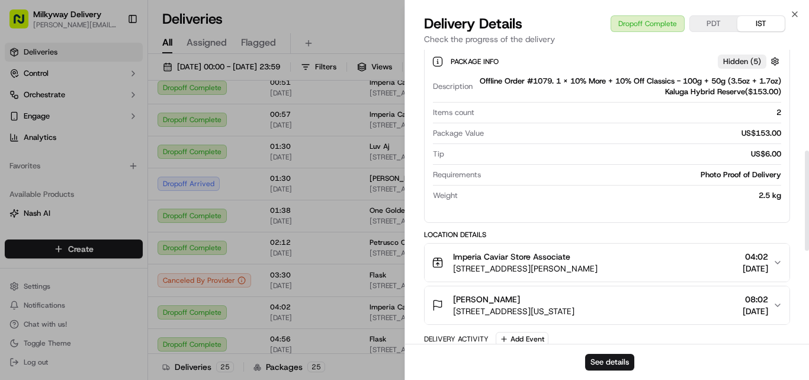
scroll to position [296, 0]
drag, startPoint x: 510, startPoint y: 255, endPoint x: 439, endPoint y: 246, distance: 71.0
click at [439, 246] on button "Imperia Caviar Store Associate [STREET_ADDRESS][PERSON_NAME] 04:02 [DATE]" at bounding box center [607, 262] width 365 height 38
click at [798, 15] on icon "button" at bounding box center [794, 13] width 9 height 9
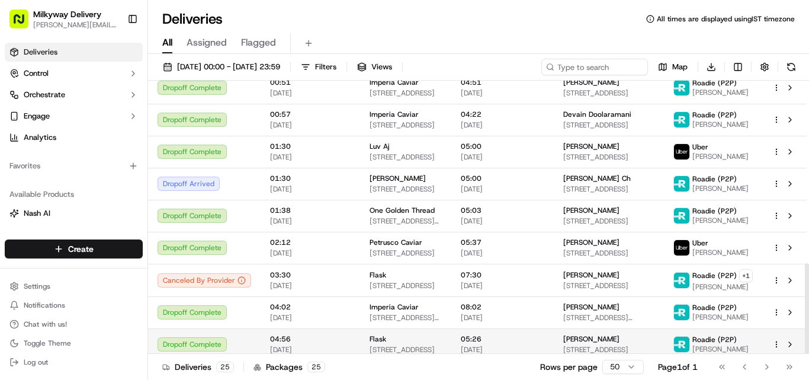
click at [370, 334] on span "Flask" at bounding box center [378, 338] width 17 height 9
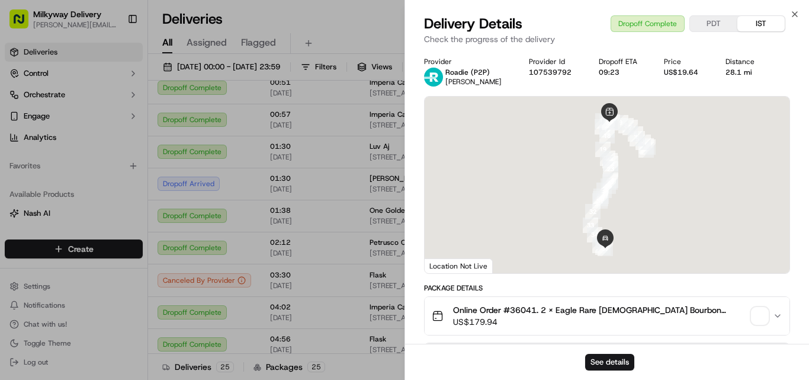
click at [520, 309] on span "Online Order #36041. 2 x Eagle Rare [DEMOGRAPHIC_DATA] Bourbon 750ml($179.94)" at bounding box center [600, 310] width 294 height 12
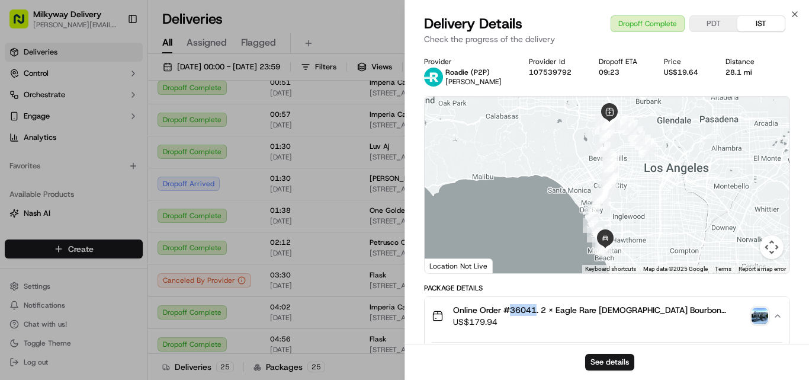
click at [744, 71] on div "28.1 mi" at bounding box center [744, 72] width 37 height 9
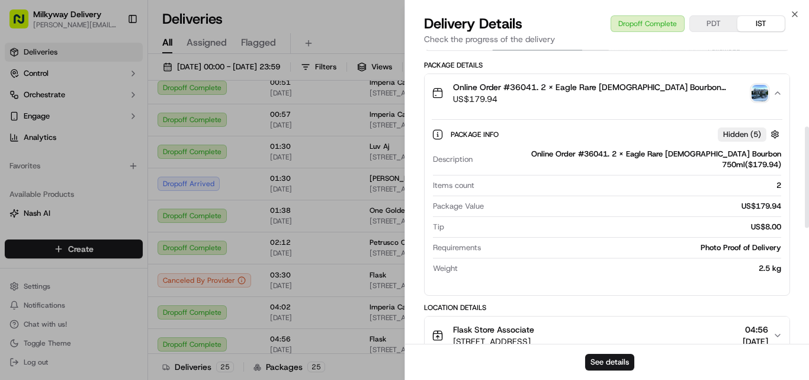
scroll to position [237, 0]
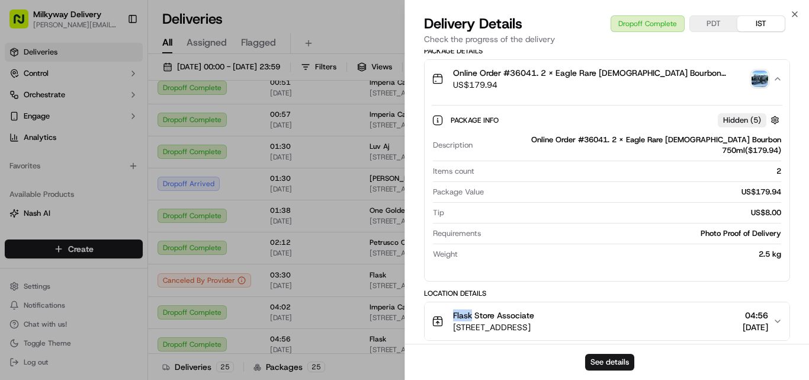
drag, startPoint x: 473, startPoint y: 307, endPoint x: 452, endPoint y: 309, distance: 21.4
click at [452, 309] on div "Flask Store Associate [STREET_ADDRESS]" at bounding box center [483, 321] width 102 height 24
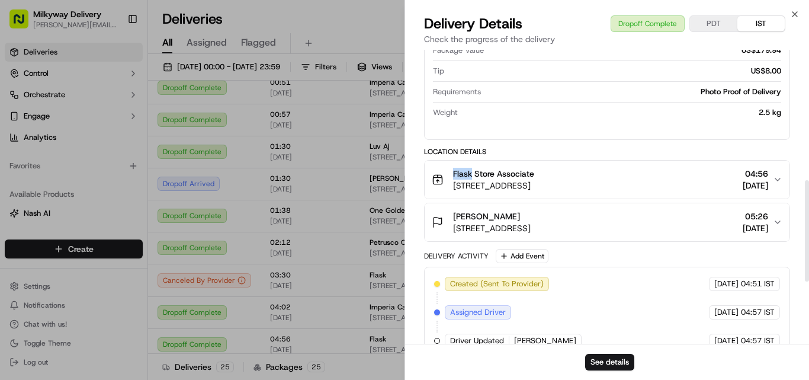
scroll to position [323, 0]
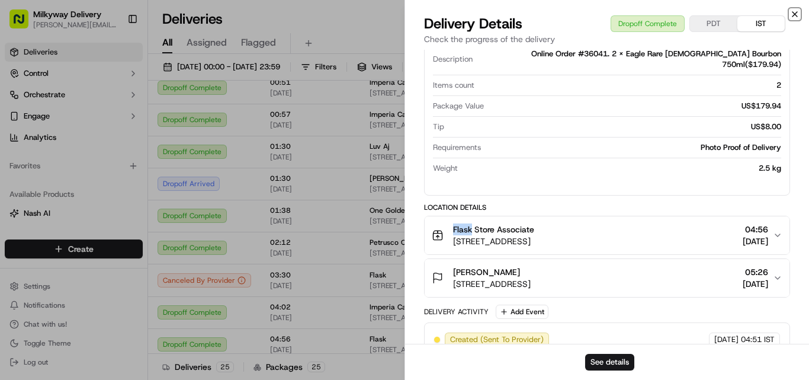
click at [794, 11] on icon "button" at bounding box center [794, 13] width 9 height 9
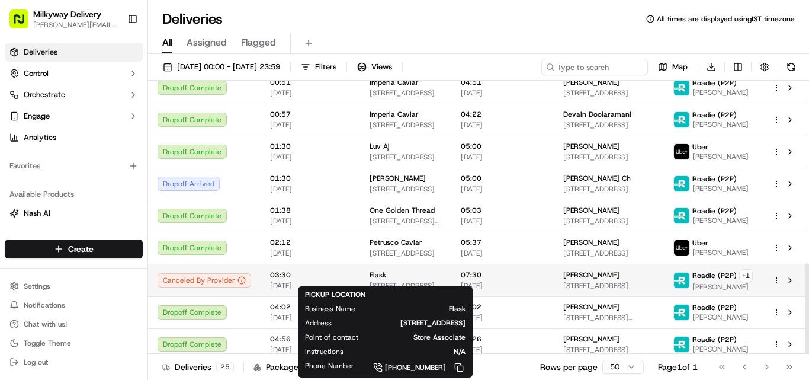
click at [384, 272] on div "Flask" at bounding box center [406, 274] width 72 height 9
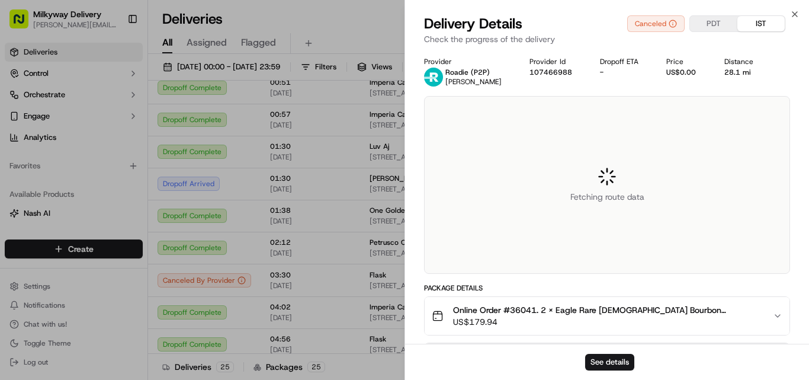
click at [514, 310] on span "Online Order #36041. 2 x Eagle Rare [DEMOGRAPHIC_DATA] Bourbon 750ml($179.94)" at bounding box center [608, 310] width 310 height 12
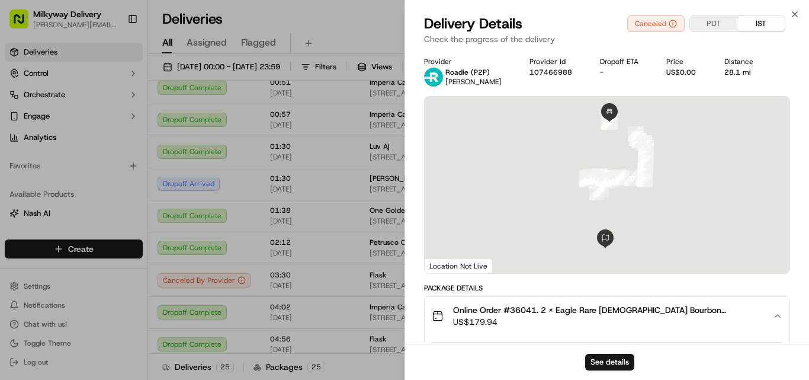
click at [514, 310] on span "Online Order #36041. 2 x Eagle Rare [DEMOGRAPHIC_DATA] Bourbon 750ml($179.94)" at bounding box center [608, 310] width 310 height 12
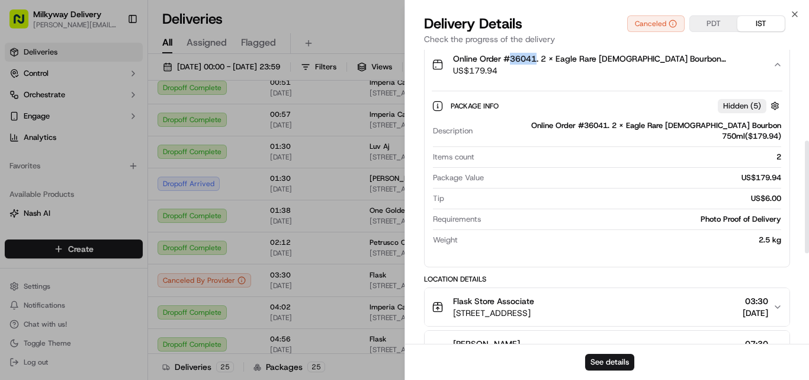
scroll to position [238, 0]
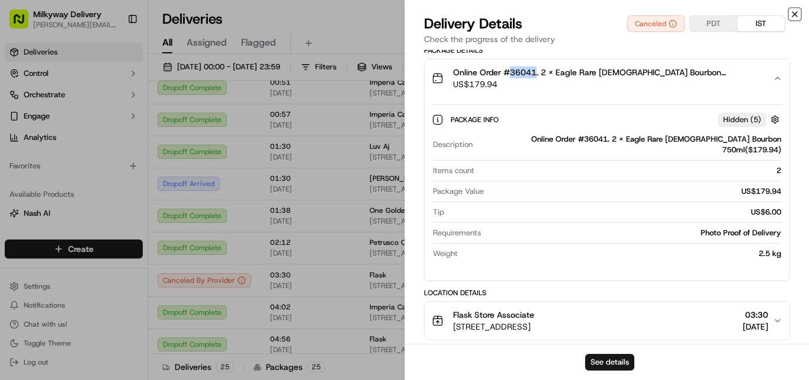
click at [795, 14] on icon "button" at bounding box center [794, 13] width 9 height 9
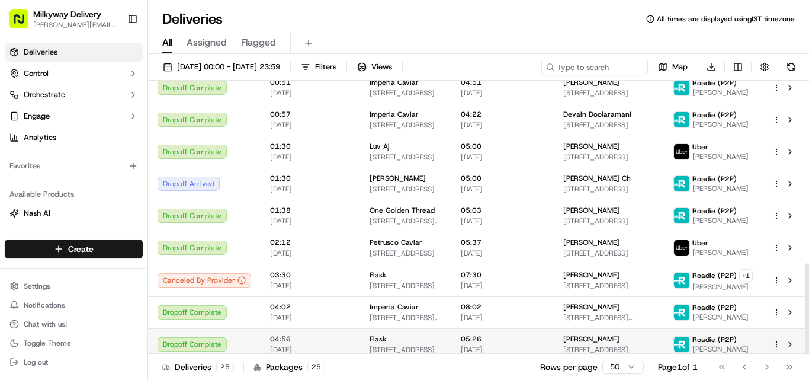
click at [380, 345] on span "[STREET_ADDRESS]" at bounding box center [406, 349] width 72 height 9
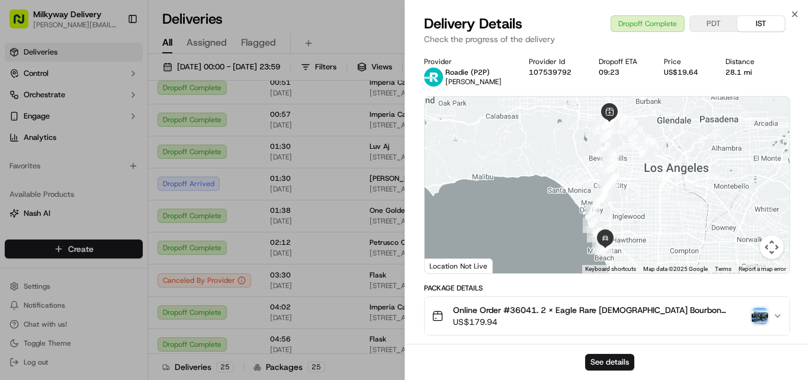
click at [523, 308] on span "Online Order #36041. 2 x Eagle Rare [DEMOGRAPHIC_DATA] Bourbon 750ml($179.94)" at bounding box center [600, 310] width 294 height 12
click at [797, 17] on icon "button" at bounding box center [795, 14] width 5 height 5
